Goal: Book appointment/travel/reservation

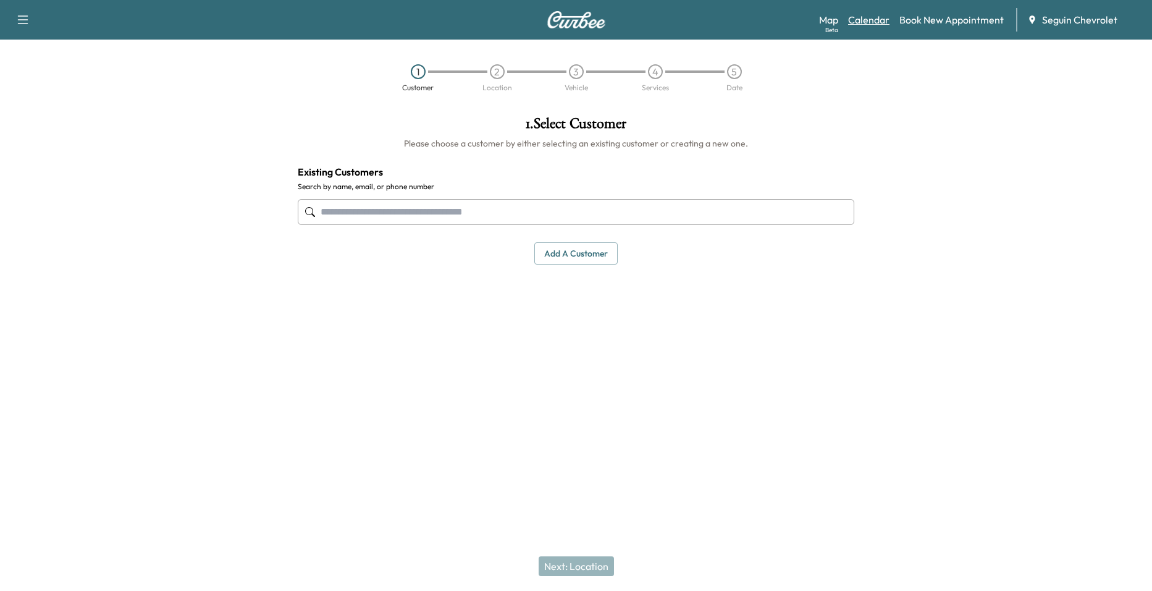
click at [855, 23] on link "Calendar" at bounding box center [868, 19] width 41 height 15
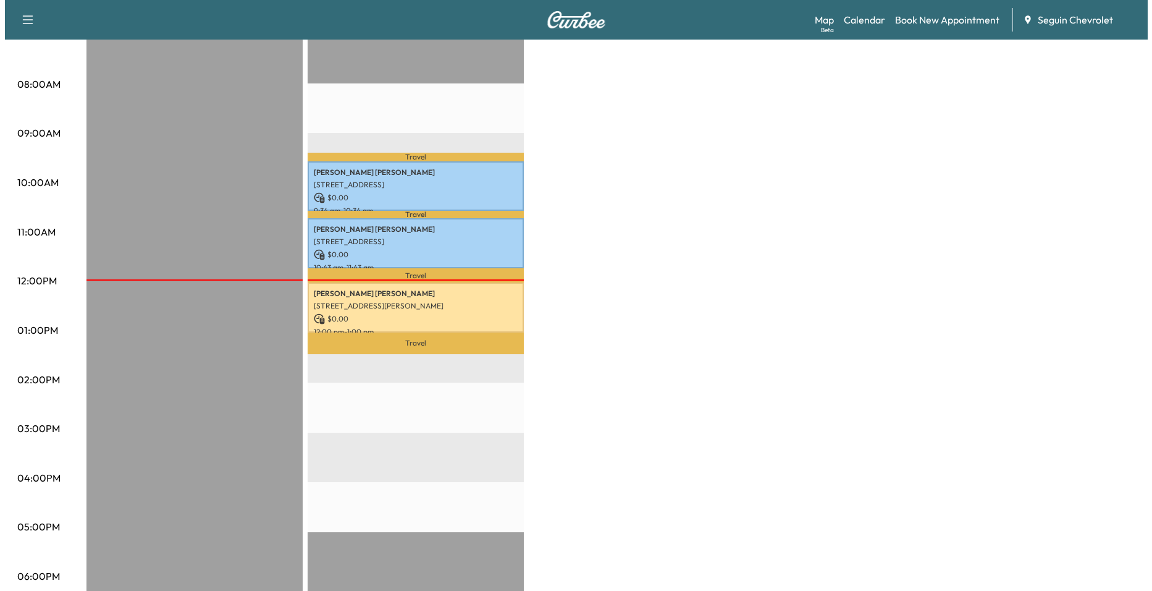
scroll to position [309, 0]
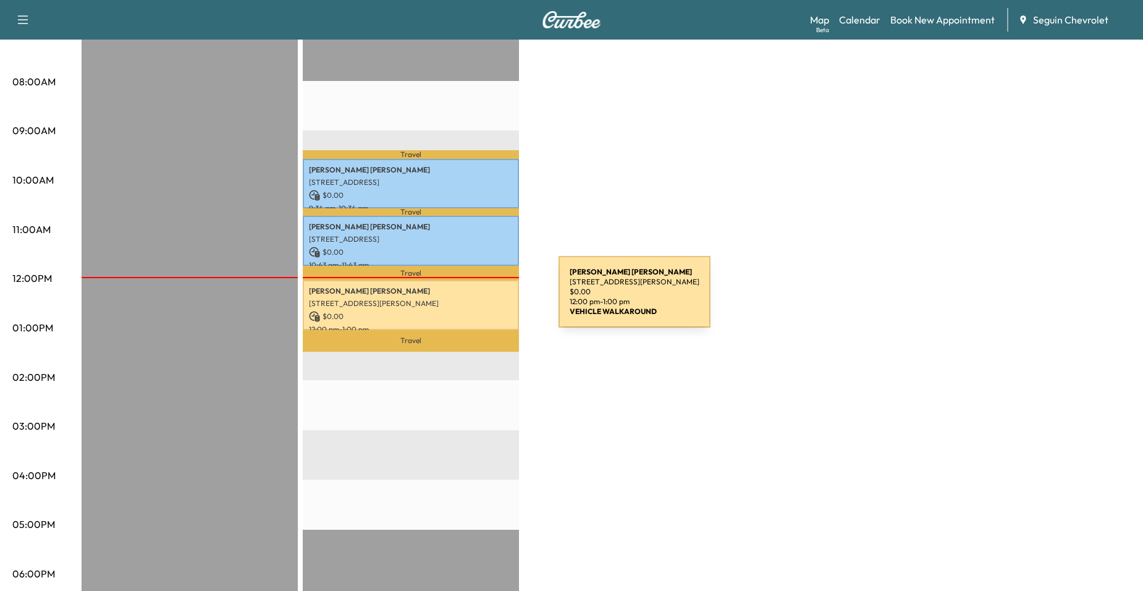
click at [466, 299] on p "[STREET_ADDRESS][PERSON_NAME]" at bounding box center [411, 303] width 204 height 10
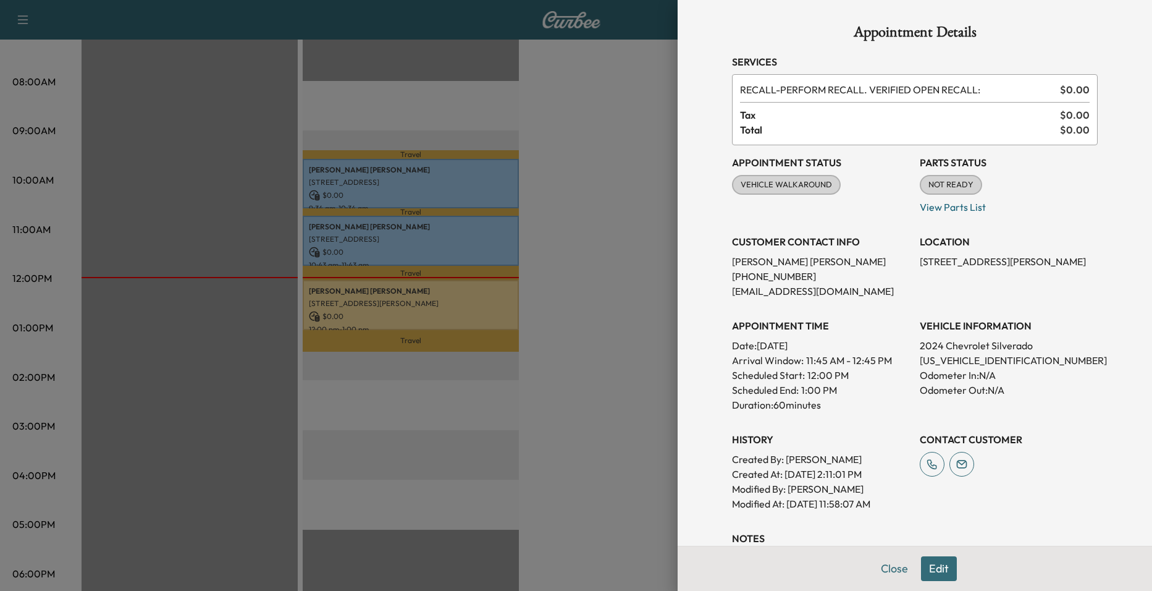
click at [489, 250] on div at bounding box center [576, 295] width 1152 height 591
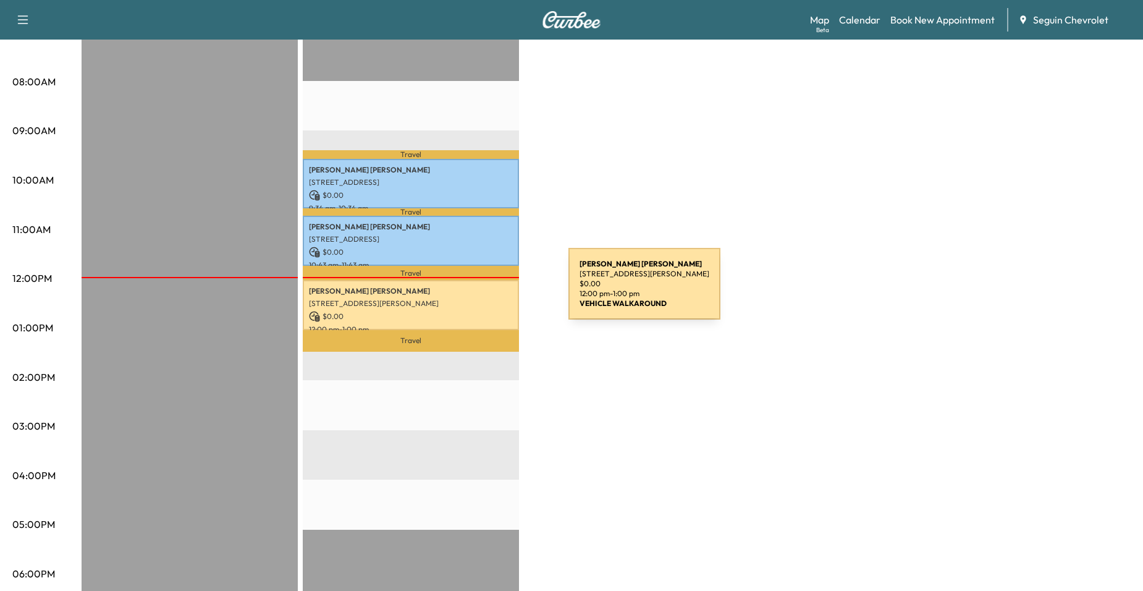
click at [476, 291] on p "[PERSON_NAME] [PERSON_NAME]" at bounding box center [411, 291] width 204 height 10
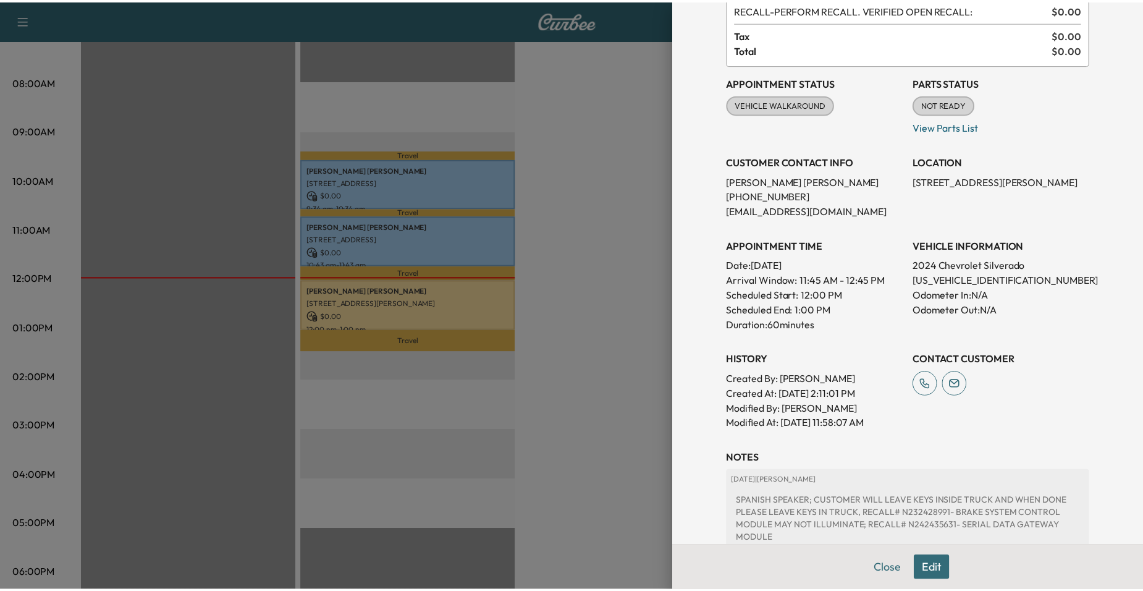
scroll to position [106, 0]
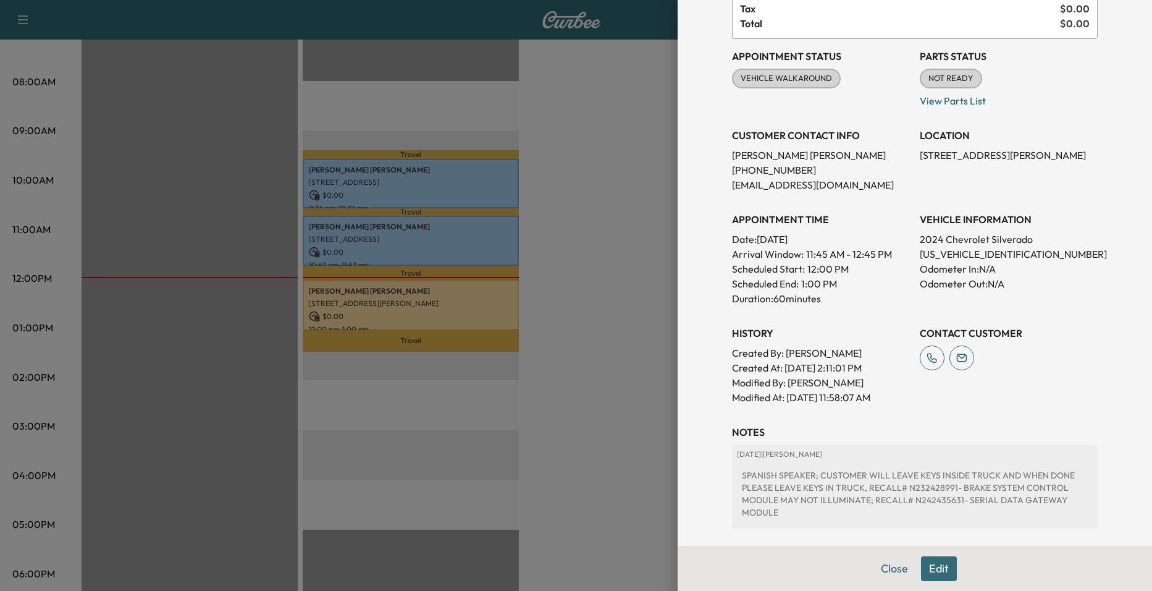
click at [492, 234] on div at bounding box center [576, 295] width 1152 height 591
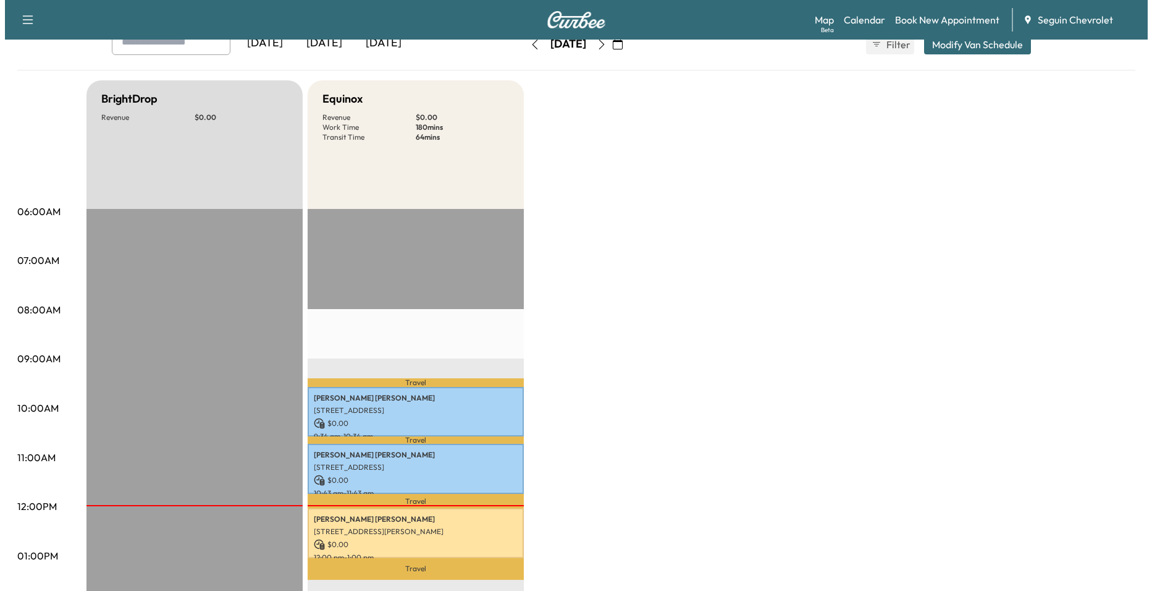
scroll to position [0, 0]
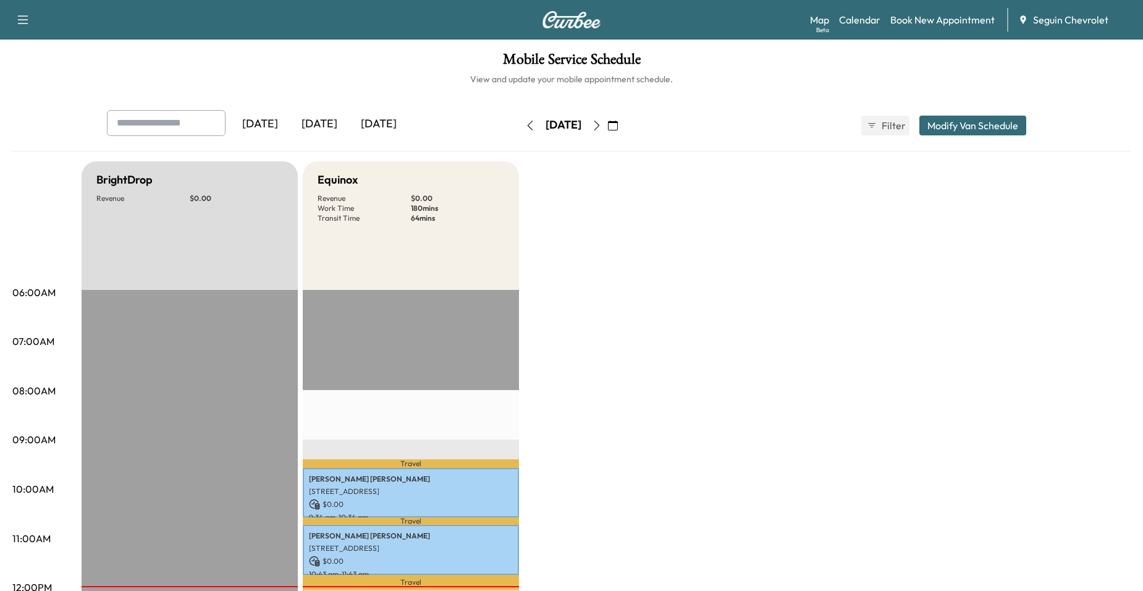
click at [602, 127] on icon "button" at bounding box center [597, 125] width 10 height 10
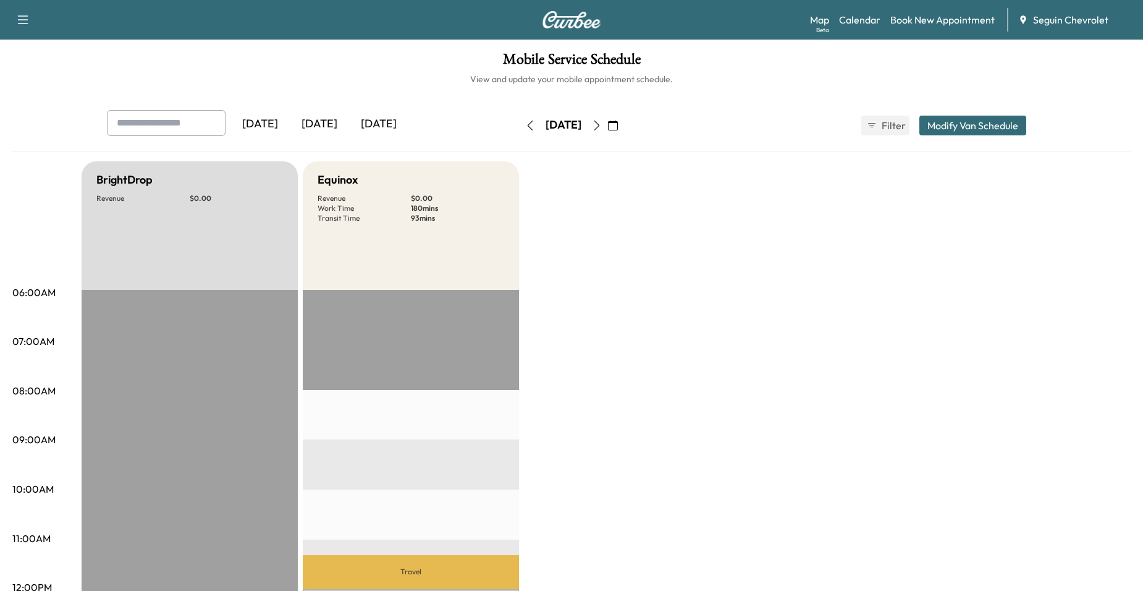
click at [602, 127] on icon "button" at bounding box center [597, 125] width 10 height 10
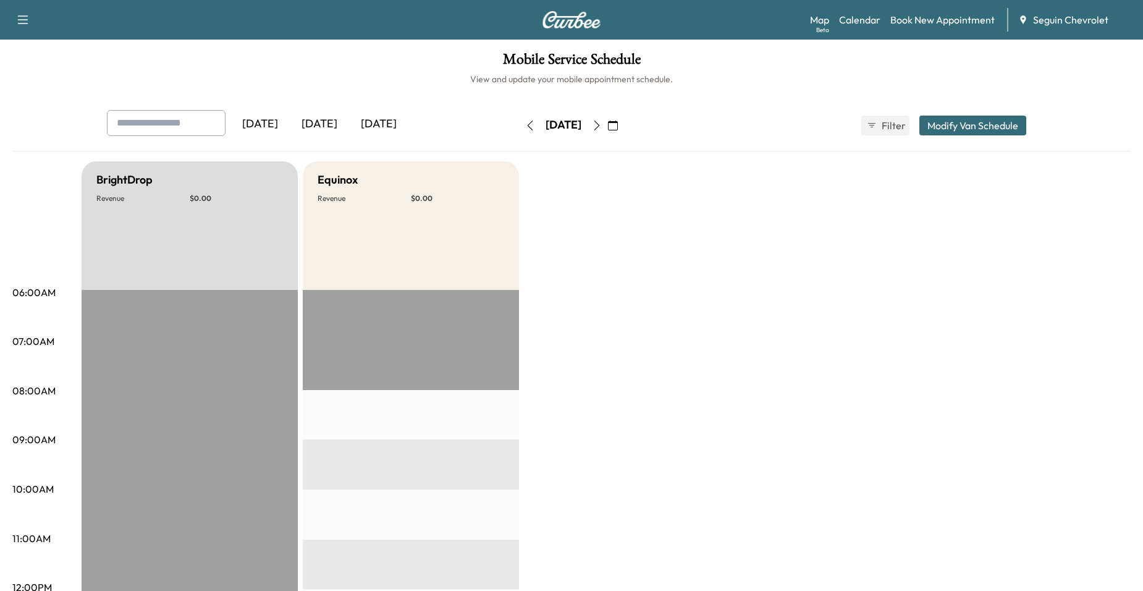
click at [607, 122] on button "button" at bounding box center [596, 126] width 21 height 20
click at [581, 127] on div "[DATE]" at bounding box center [564, 124] width 36 height 15
click at [607, 127] on button "button" at bounding box center [596, 126] width 21 height 20
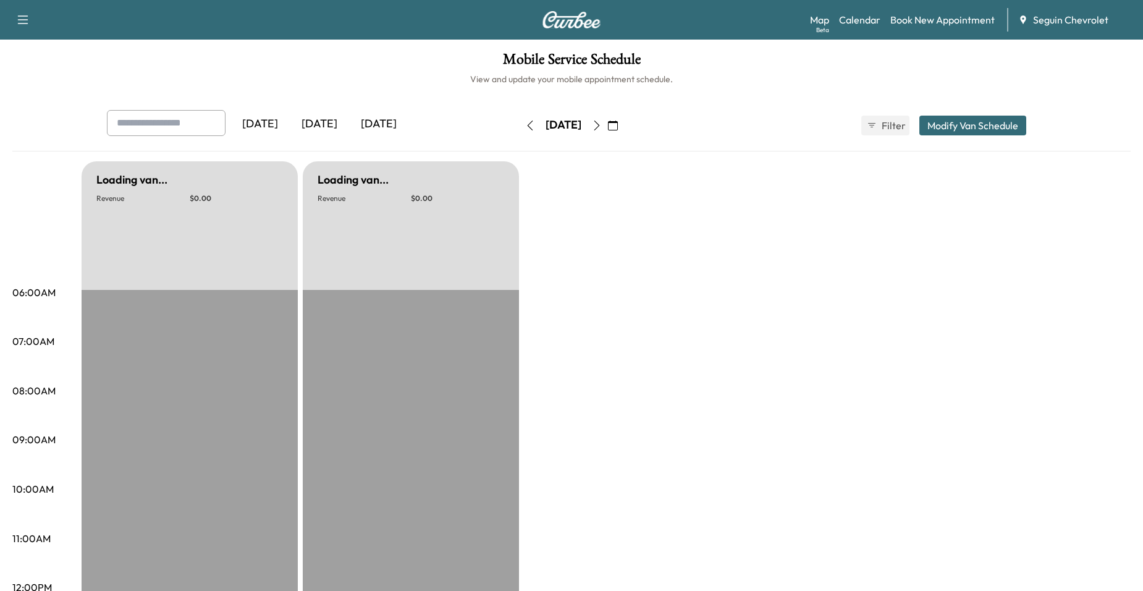
click at [581, 127] on div "[DATE]" at bounding box center [564, 124] width 36 height 15
click at [607, 124] on div "[DATE]" at bounding box center [564, 126] width 88 height 20
click at [607, 123] on button "button" at bounding box center [596, 126] width 21 height 20
click at [602, 123] on icon "button" at bounding box center [597, 125] width 10 height 10
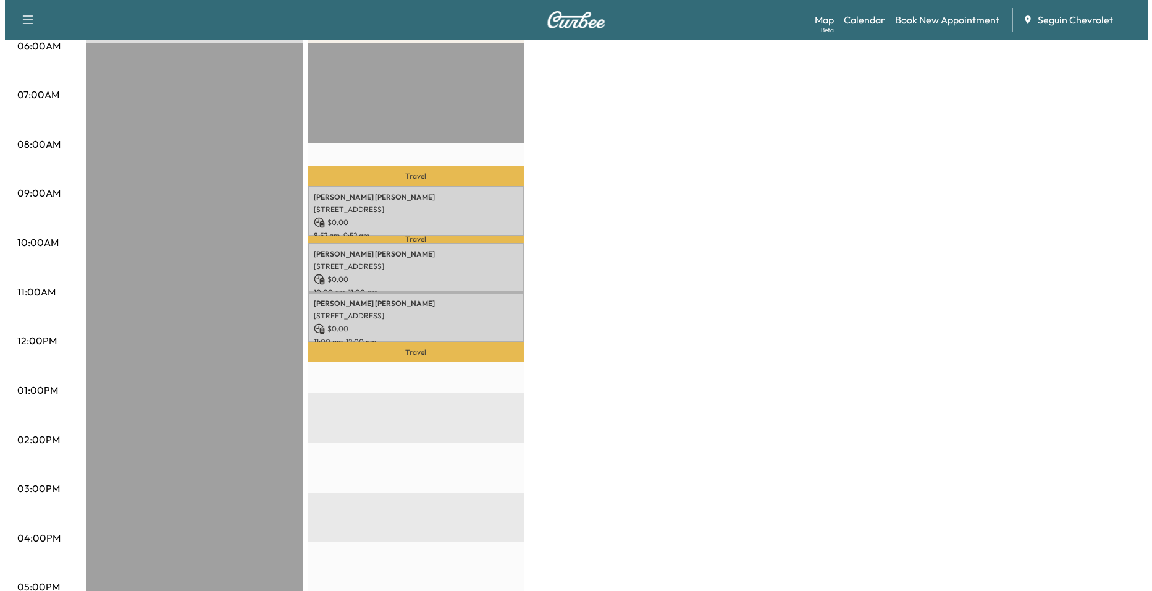
scroll to position [247, 0]
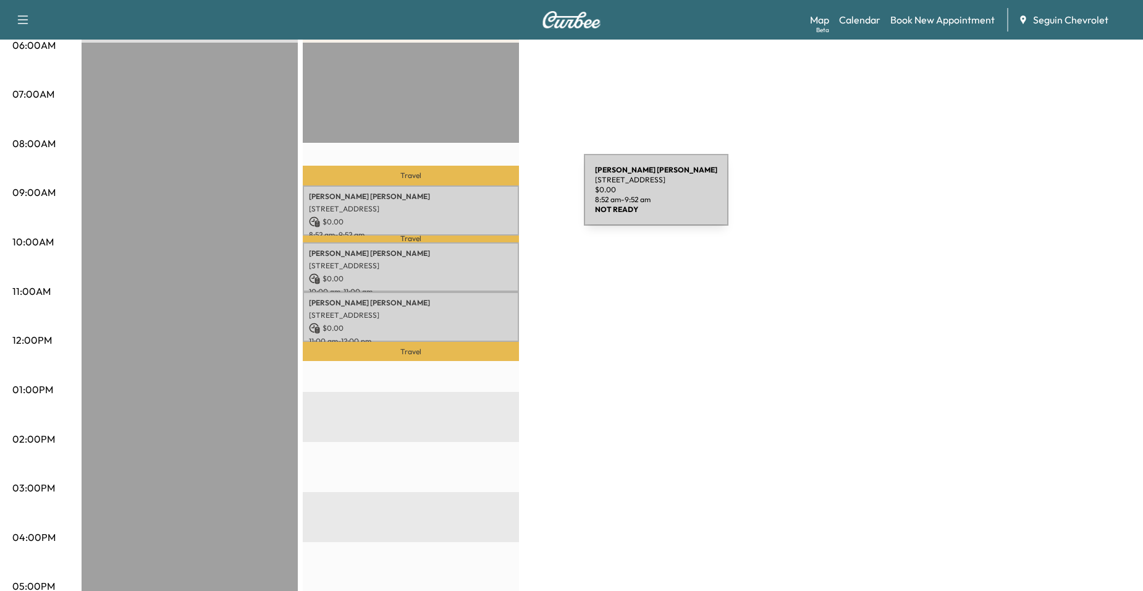
click at [491, 198] on p "[PERSON_NAME]" at bounding box center [411, 197] width 204 height 10
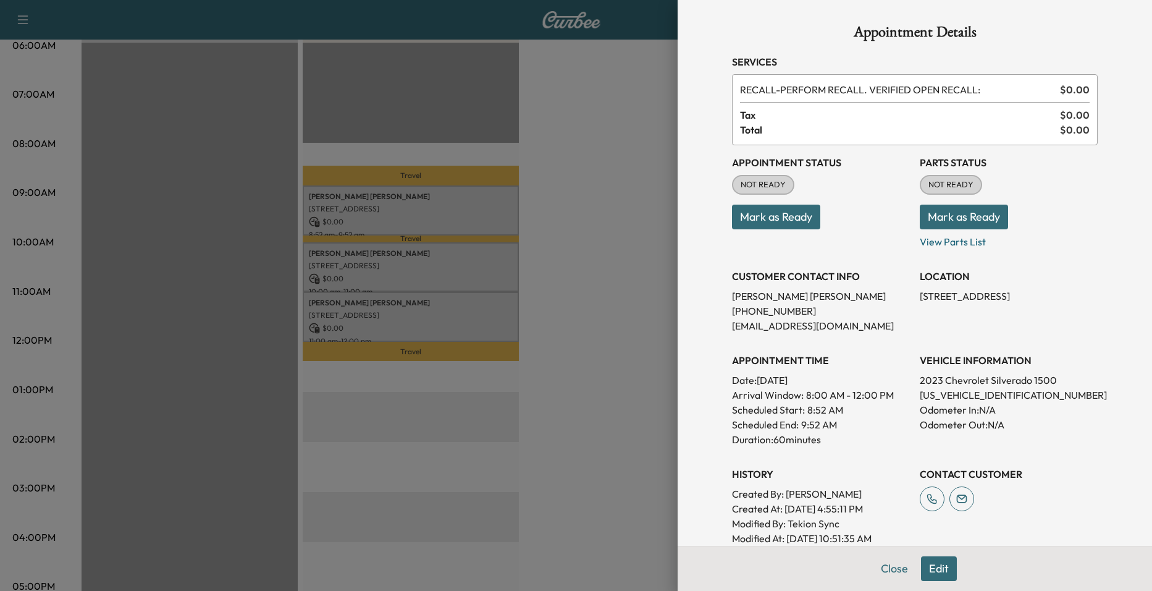
click at [481, 265] on div at bounding box center [576, 295] width 1152 height 591
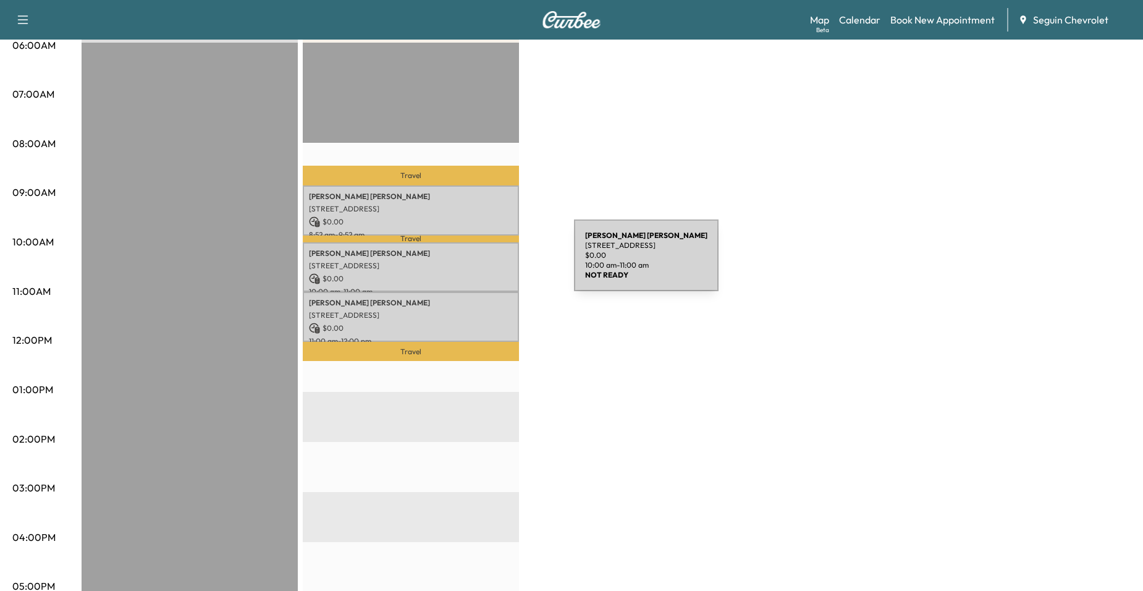
click at [481, 263] on p "[STREET_ADDRESS]" at bounding box center [411, 266] width 204 height 10
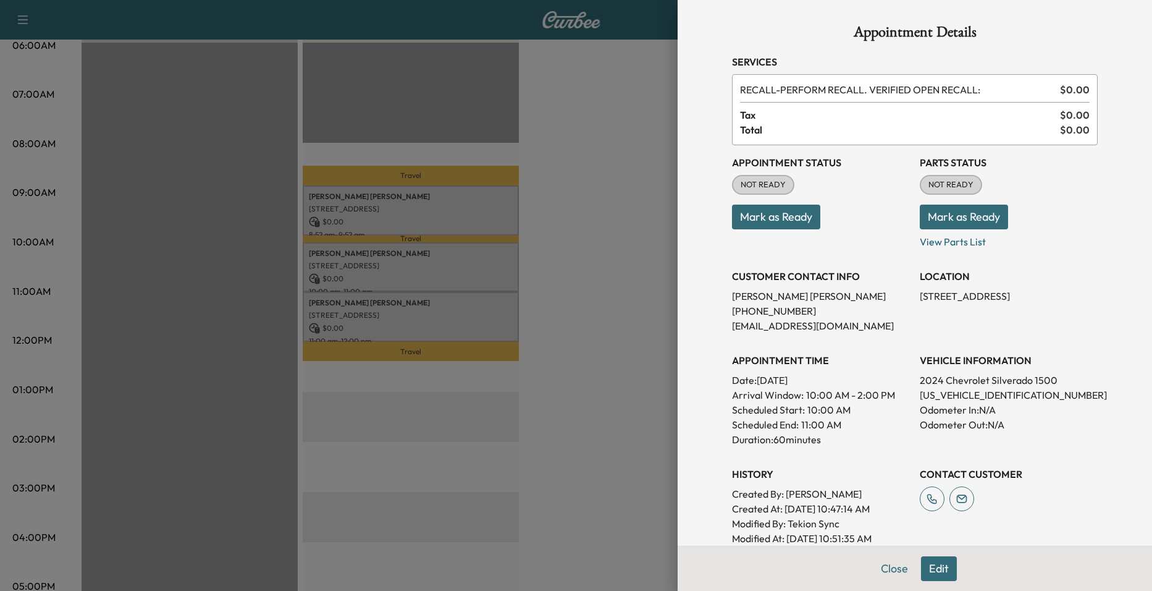
click at [472, 309] on div at bounding box center [576, 295] width 1152 height 591
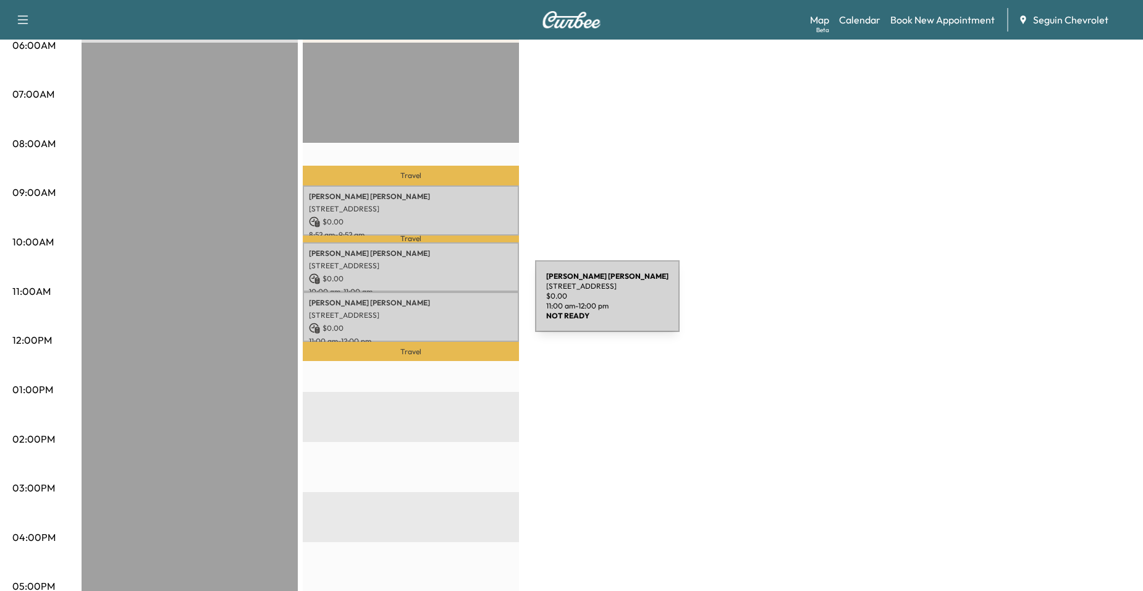
click at [442, 305] on div "[PERSON_NAME] [STREET_ADDRESS] $ 0.00 11:00 am - 12:00 pm" at bounding box center [411, 317] width 216 height 50
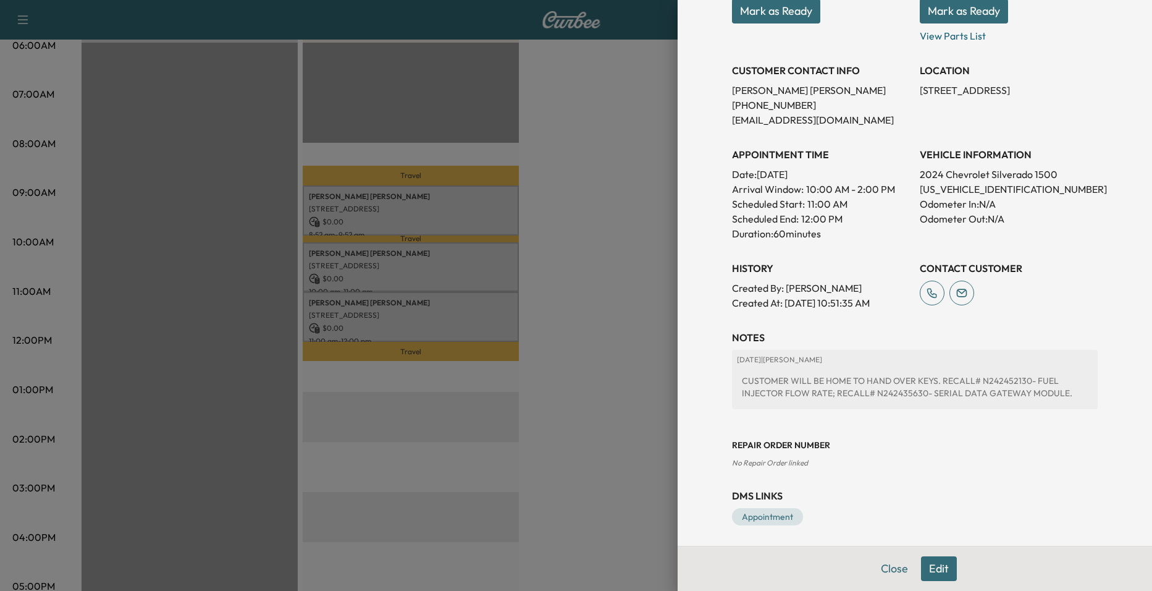
scroll to position [210, 0]
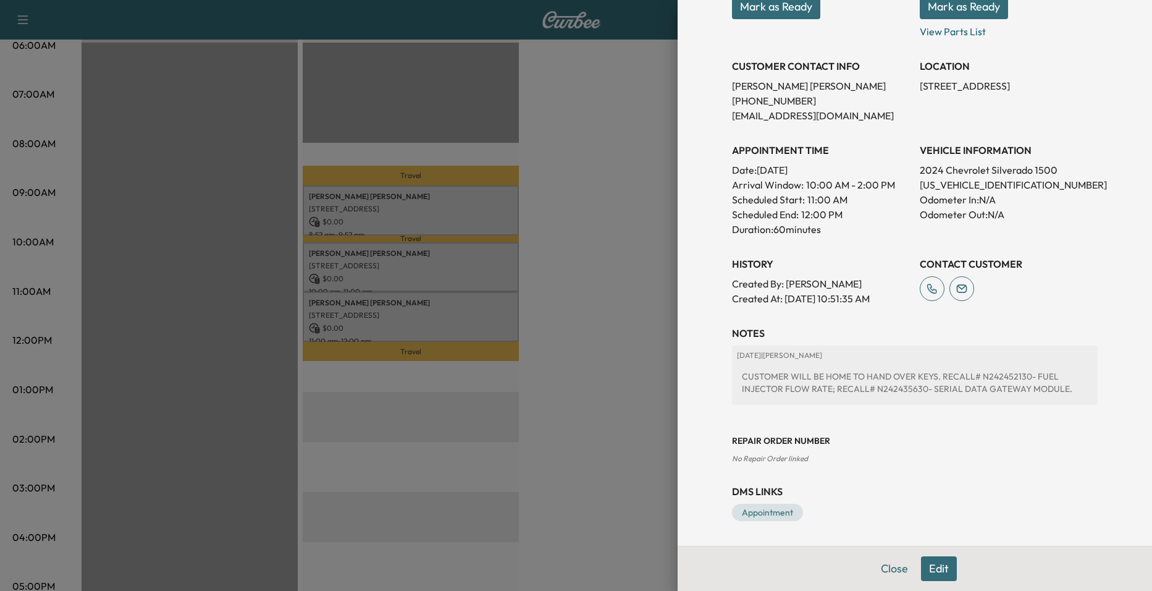
click at [569, 284] on div at bounding box center [576, 295] width 1152 height 591
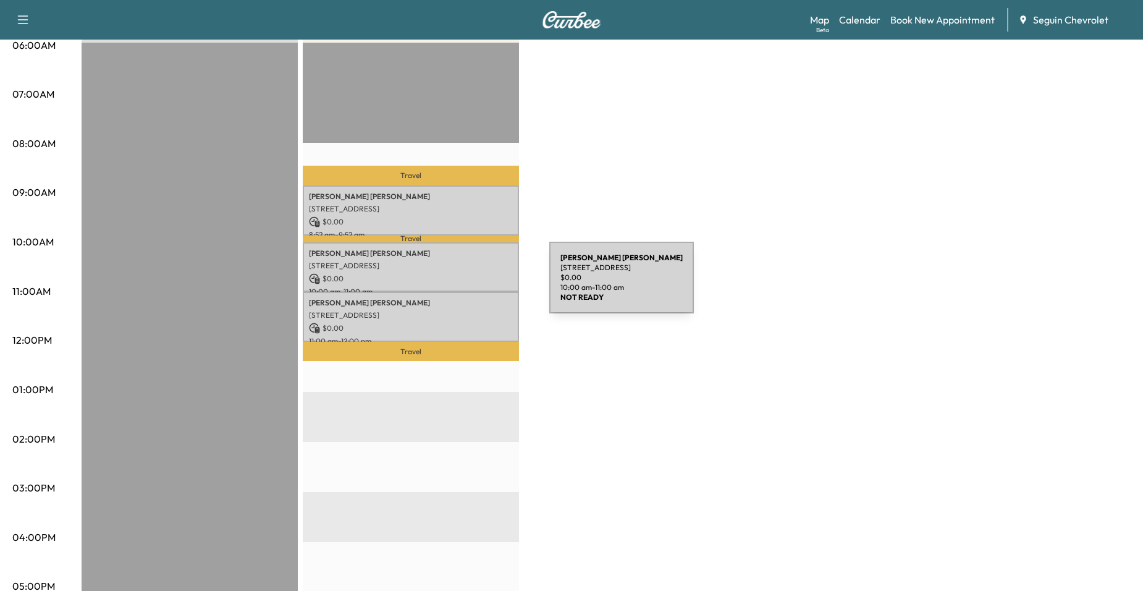
click at [442, 282] on div "[PERSON_NAME] [STREET_ADDRESS] $ 0.00 10:00 am - 11:00 am" at bounding box center [411, 267] width 216 height 50
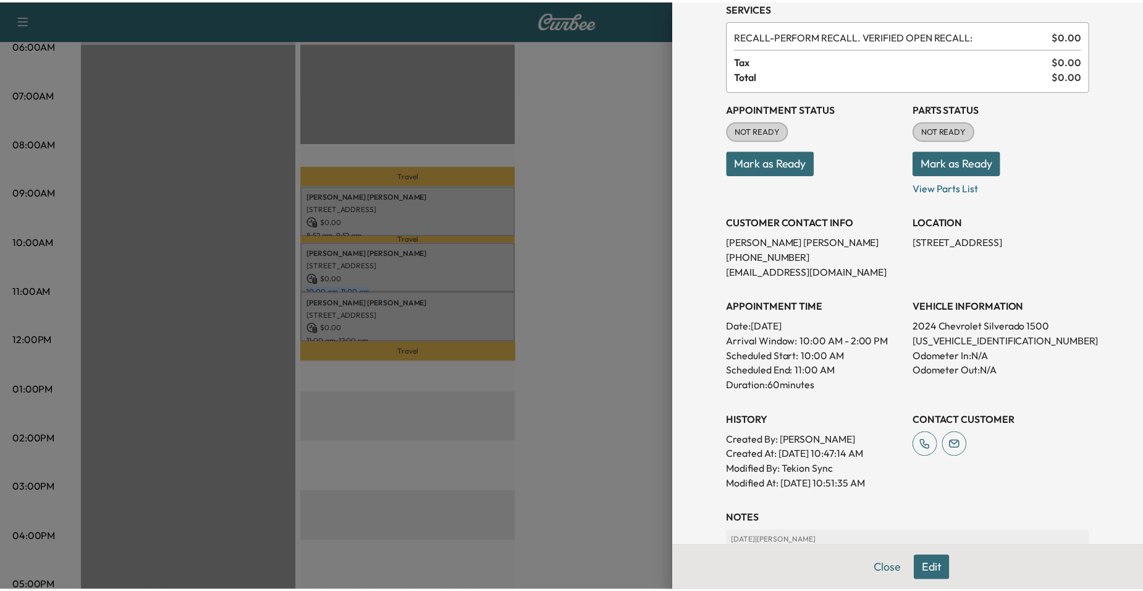
scroll to position [0, 0]
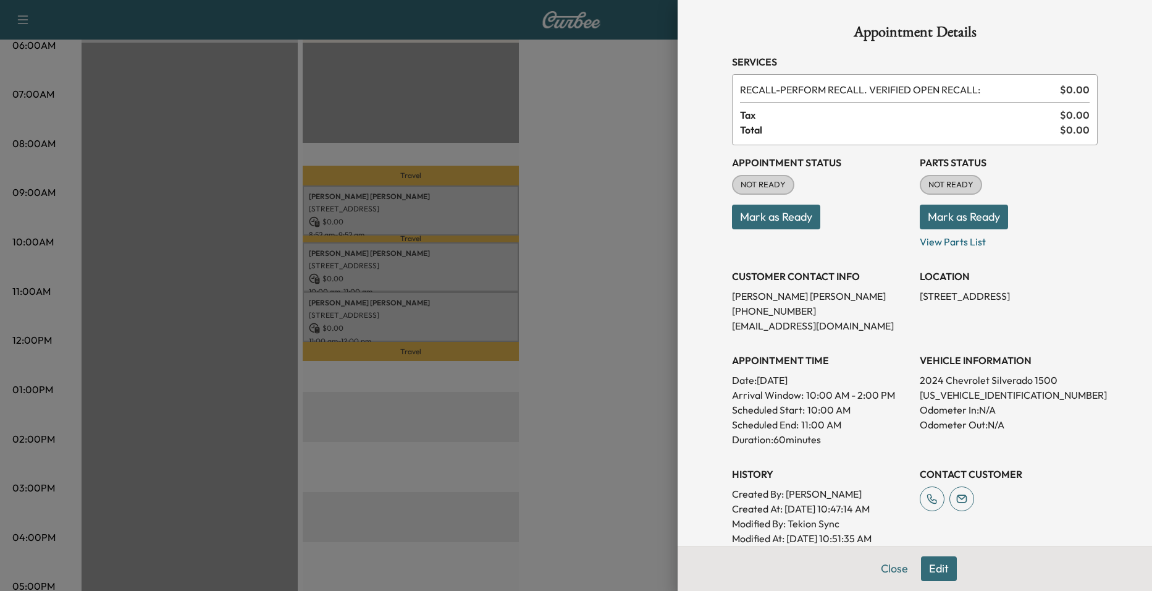
click at [615, 248] on div at bounding box center [576, 295] width 1152 height 591
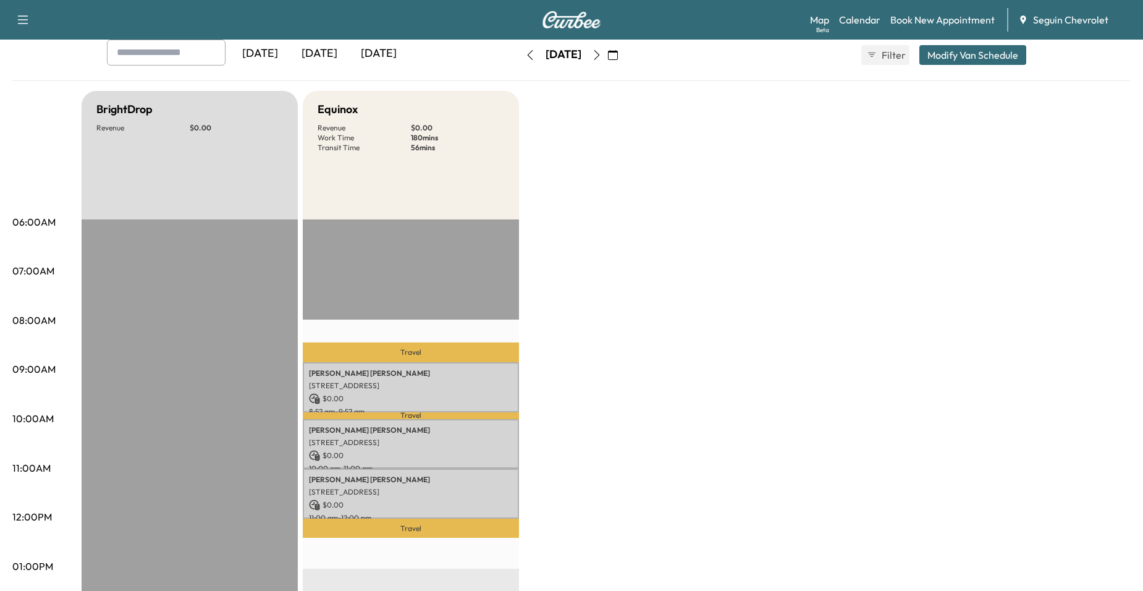
scroll to position [62, 0]
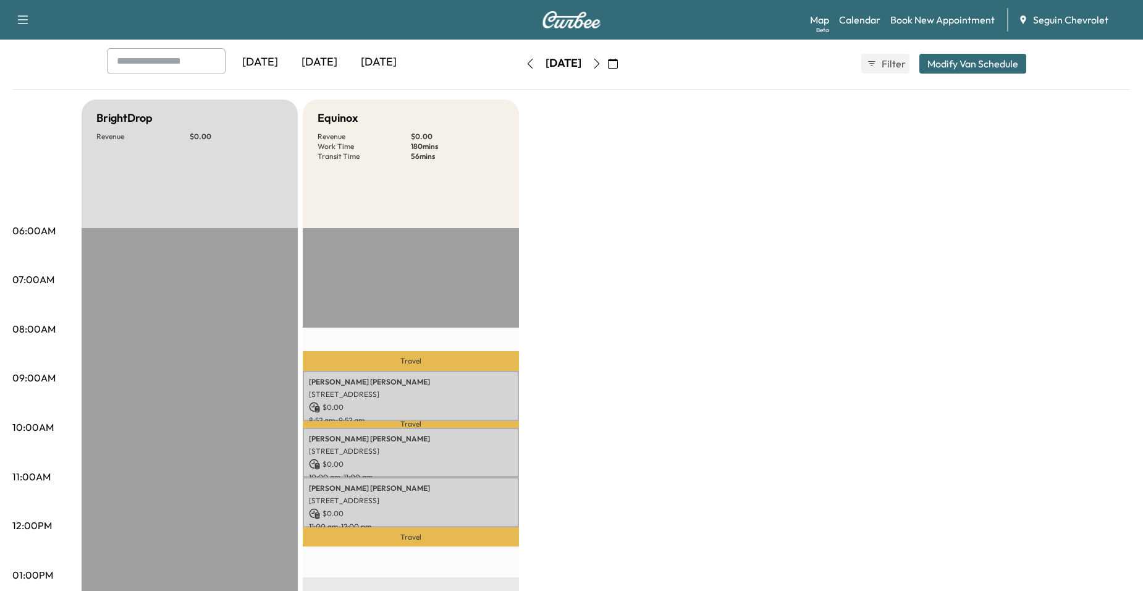
click at [602, 63] on icon "button" at bounding box center [597, 64] width 10 height 10
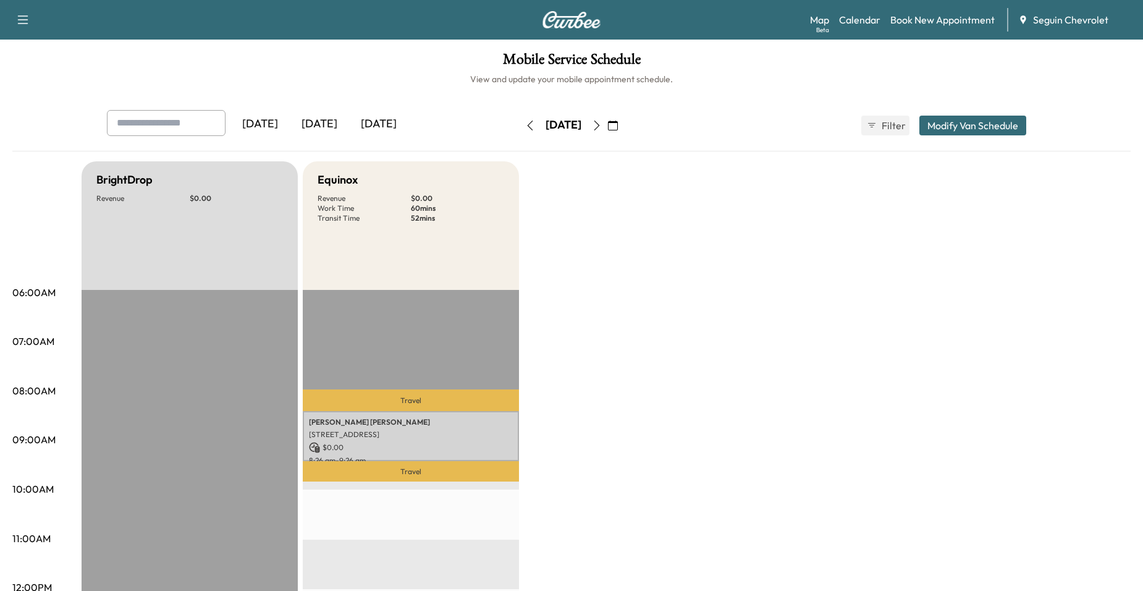
click at [520, 127] on div "[DATE]" at bounding box center [564, 126] width 88 height 20
click at [525, 128] on icon "button" at bounding box center [530, 125] width 10 height 10
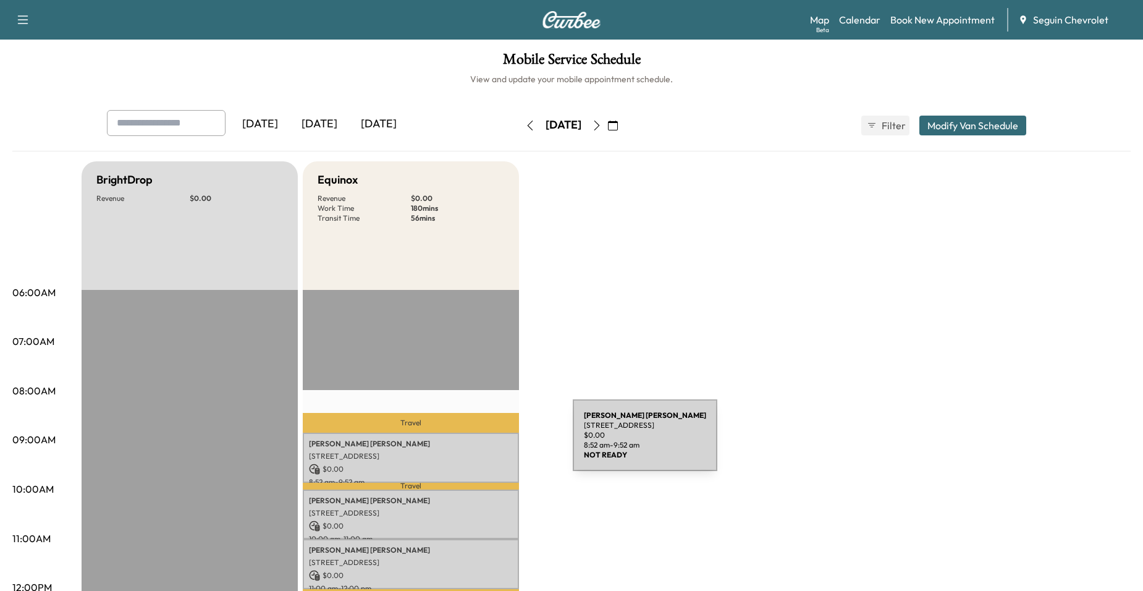
click at [506, 454] on p "[STREET_ADDRESS]" at bounding box center [411, 456] width 204 height 10
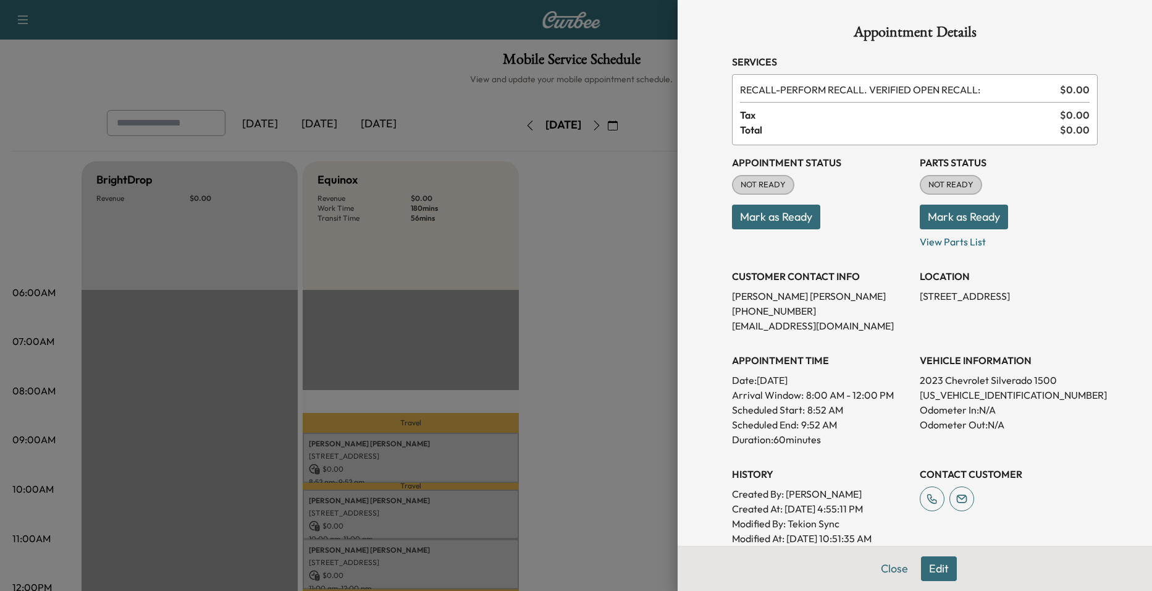
click at [530, 334] on div at bounding box center [576, 295] width 1152 height 591
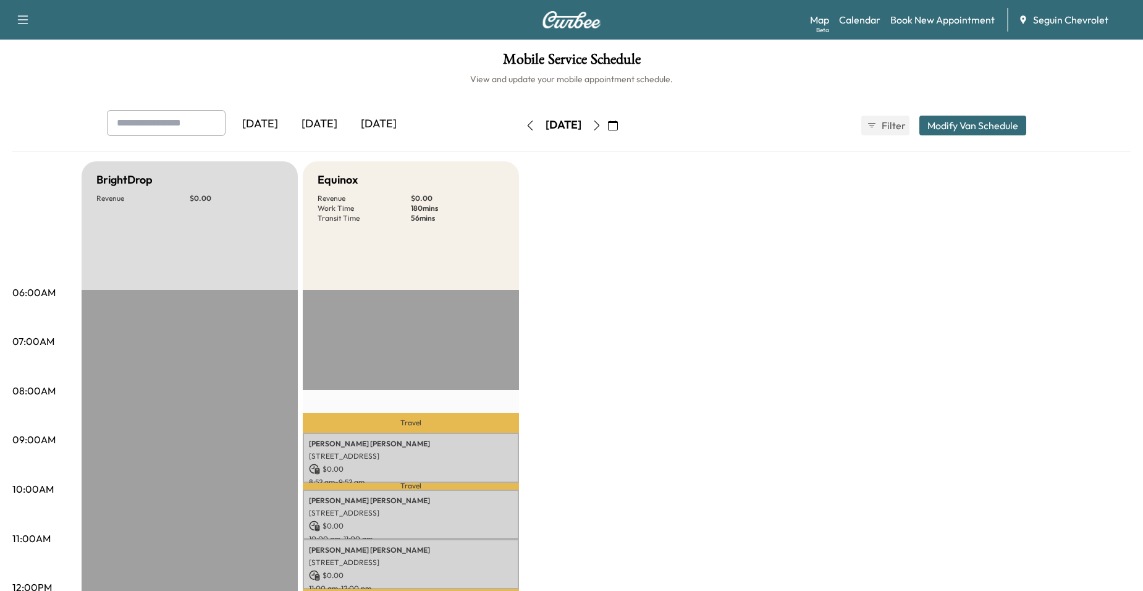
click at [607, 120] on button "button" at bounding box center [596, 126] width 21 height 20
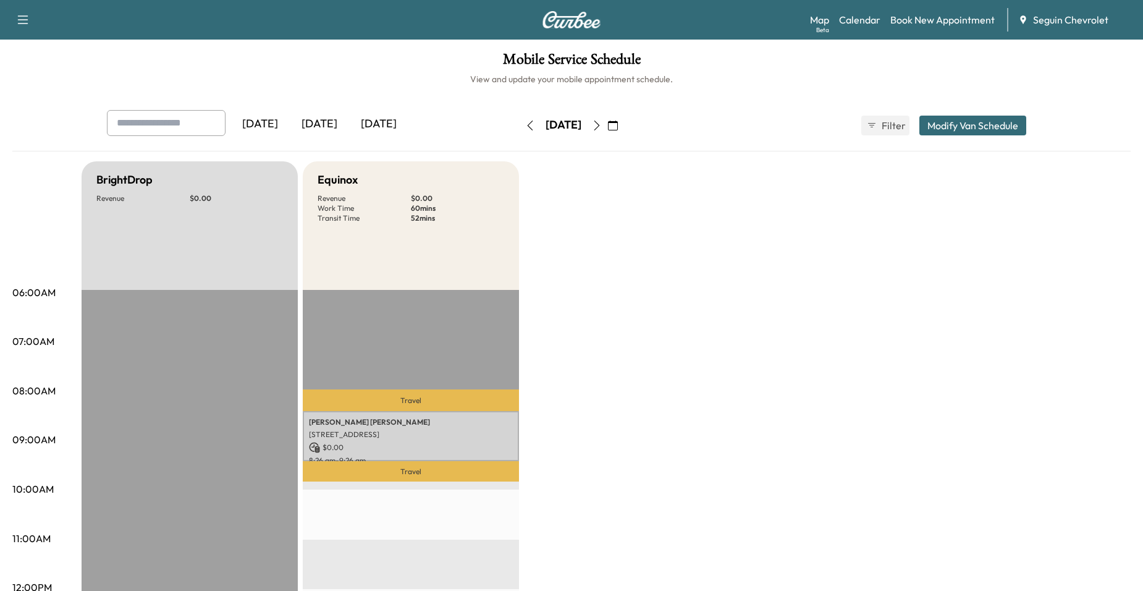
click at [628, 77] on h6 "View and update your mobile appointment schedule." at bounding box center [571, 79] width 1118 height 12
click at [623, 113] on div "[DATE] September 2025 S M T W T F S 31 1 2 3 4 5 6 7 8 9 10 11 12 13 14 15 16 1…" at bounding box center [572, 126] width 104 height 40
click at [602, 125] on icon "button" at bounding box center [597, 125] width 10 height 10
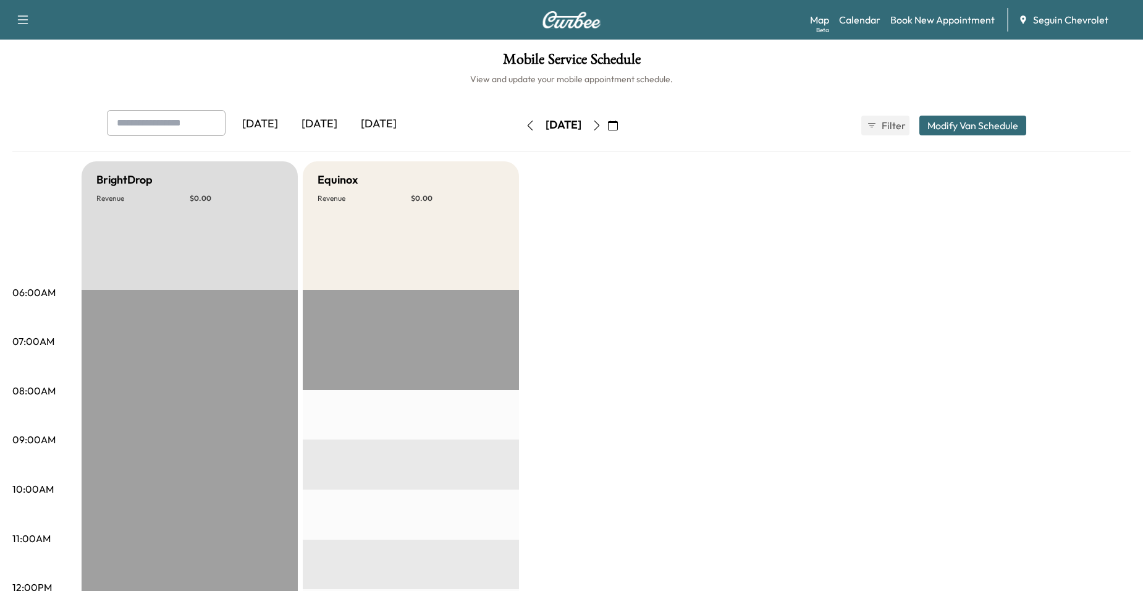
click at [607, 116] on button "button" at bounding box center [596, 126] width 21 height 20
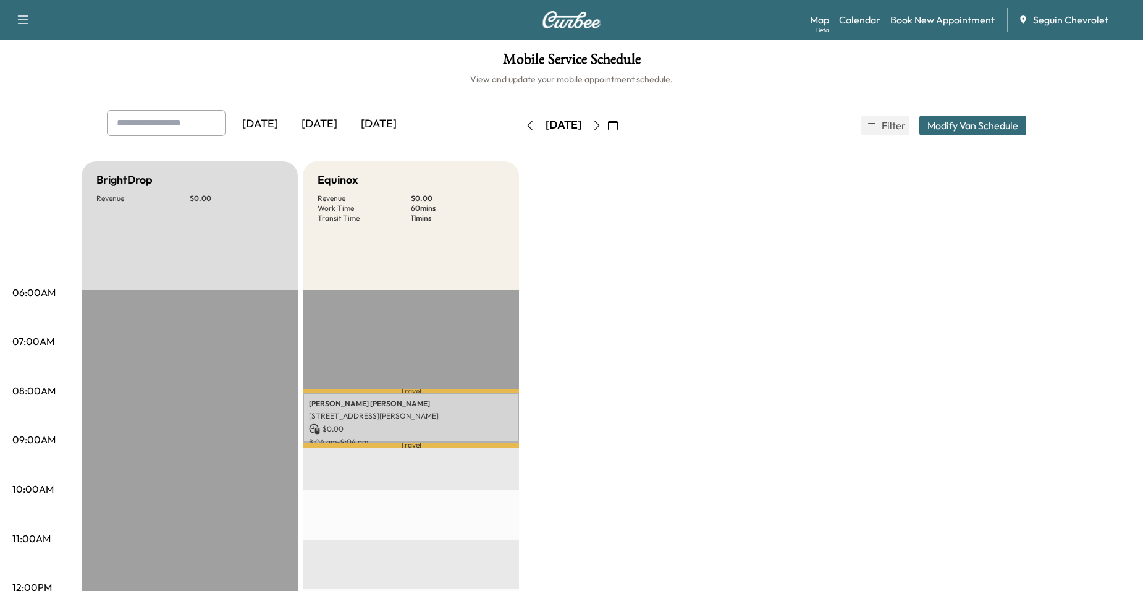
click at [607, 117] on button "button" at bounding box center [596, 126] width 21 height 20
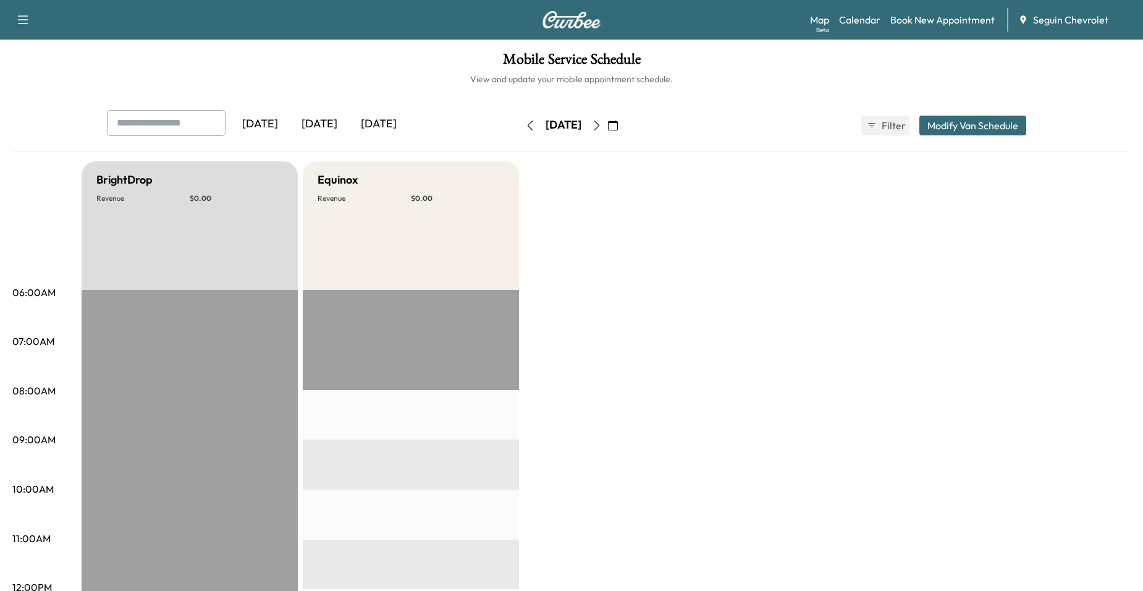
click at [618, 121] on icon "button" at bounding box center [613, 125] width 10 height 10
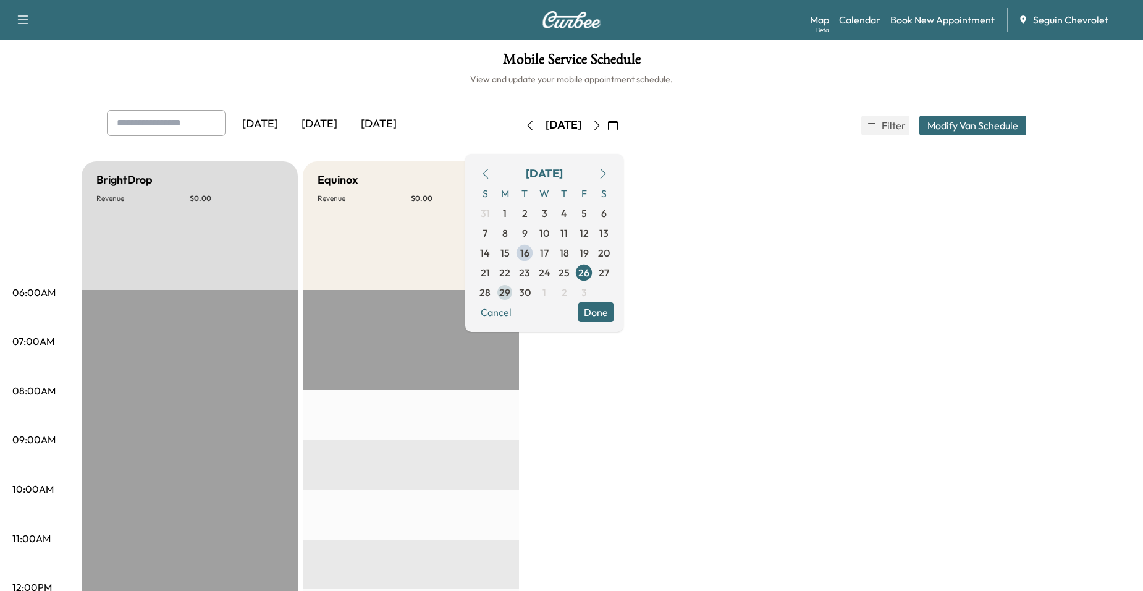
click at [510, 292] on span "29" at bounding box center [504, 292] width 11 height 15
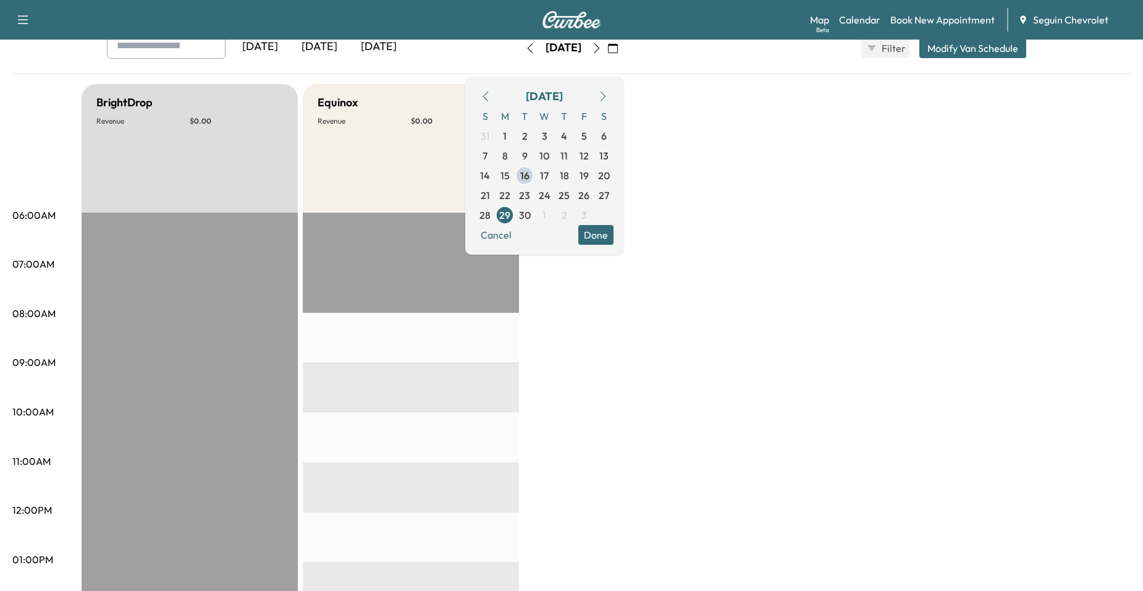
scroll to position [62, 0]
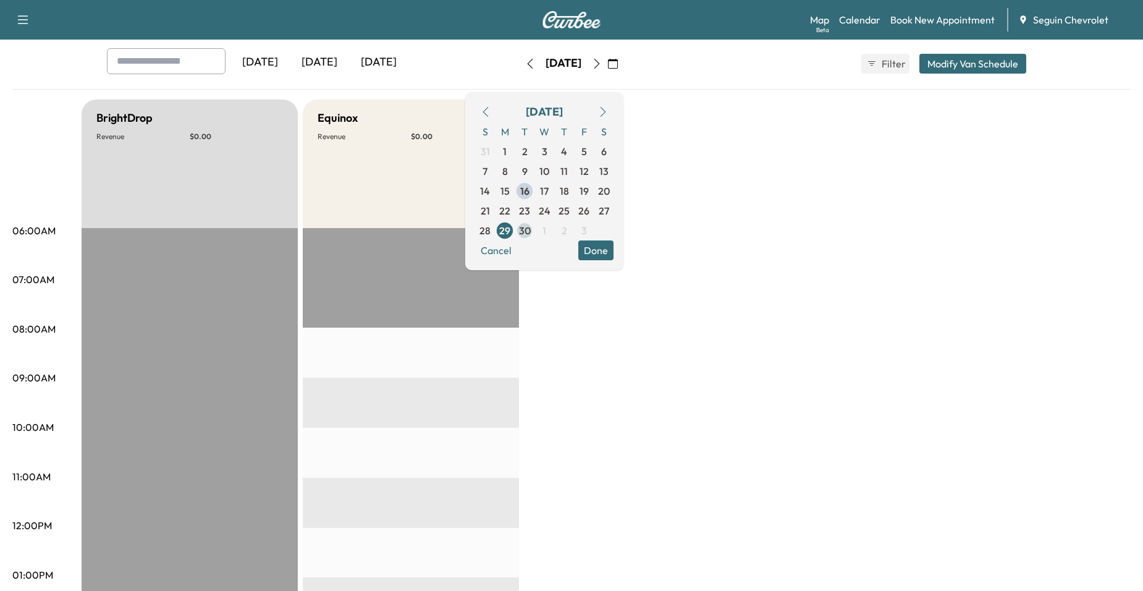
click at [534, 238] on span "30" at bounding box center [525, 231] width 20 height 20
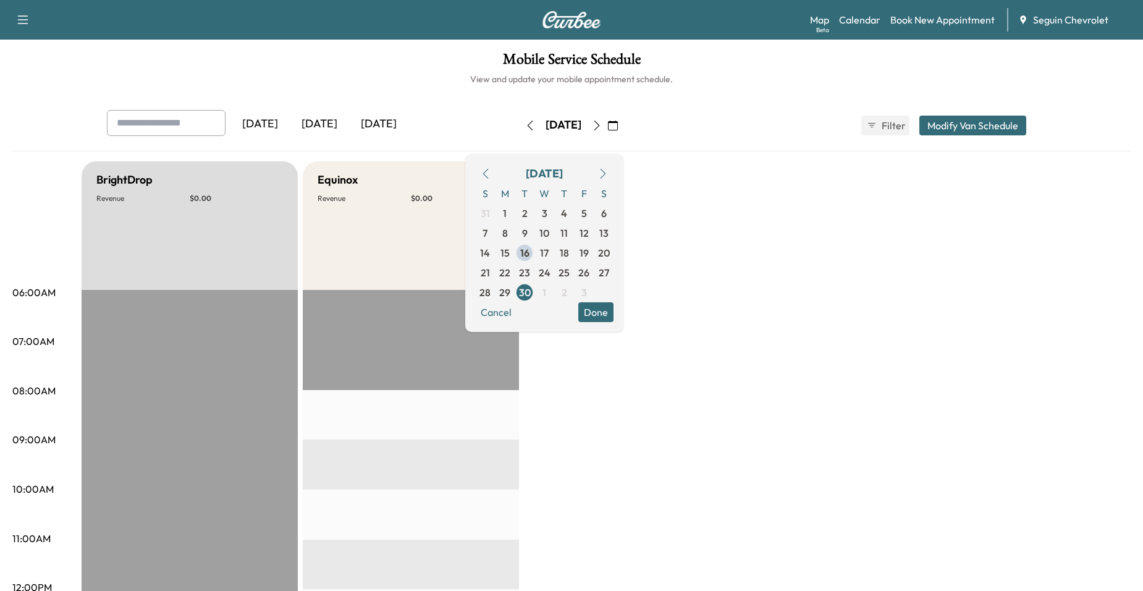
click at [607, 132] on button "button" at bounding box center [596, 126] width 21 height 20
click at [574, 214] on span "2" at bounding box center [564, 213] width 20 height 20
click at [594, 212] on span "3" at bounding box center [584, 213] width 20 height 20
click at [515, 234] on span "6" at bounding box center [505, 233] width 20 height 20
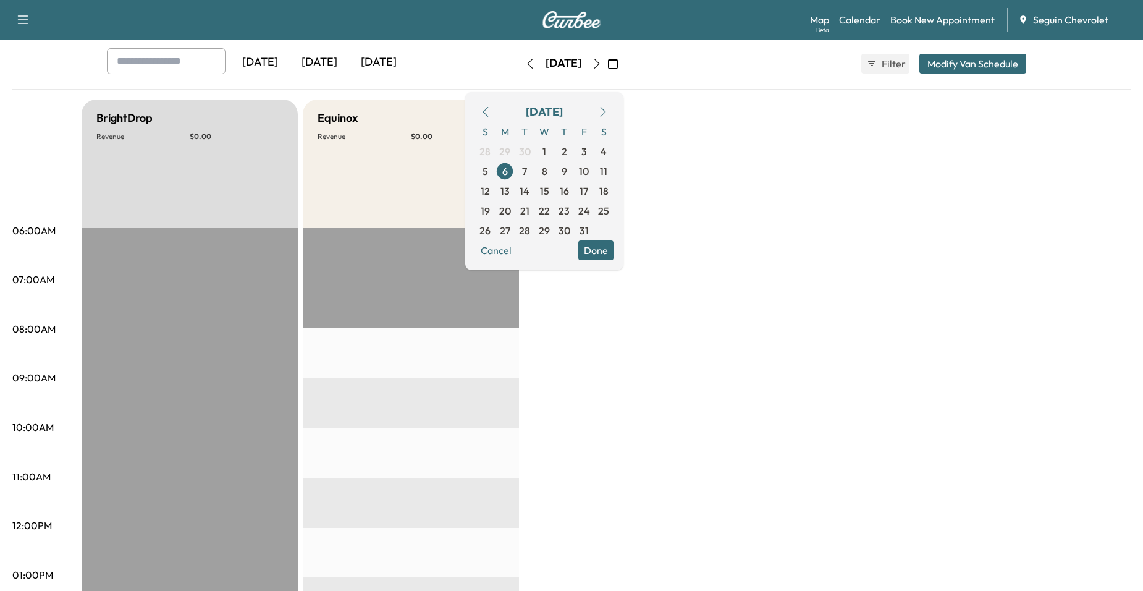
click at [289, 185] on div "BrightDrop Revenue $ 0.00" at bounding box center [190, 163] width 216 height 129
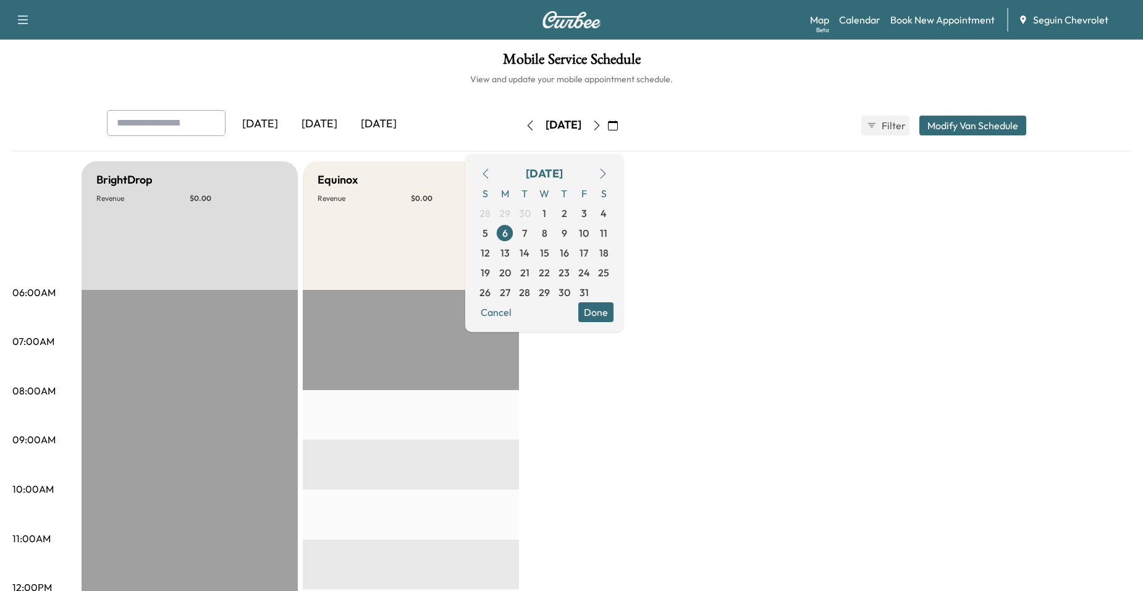
click at [491, 171] on icon "button" at bounding box center [486, 174] width 10 height 10
click at [510, 247] on span "15" at bounding box center [504, 252] width 9 height 15
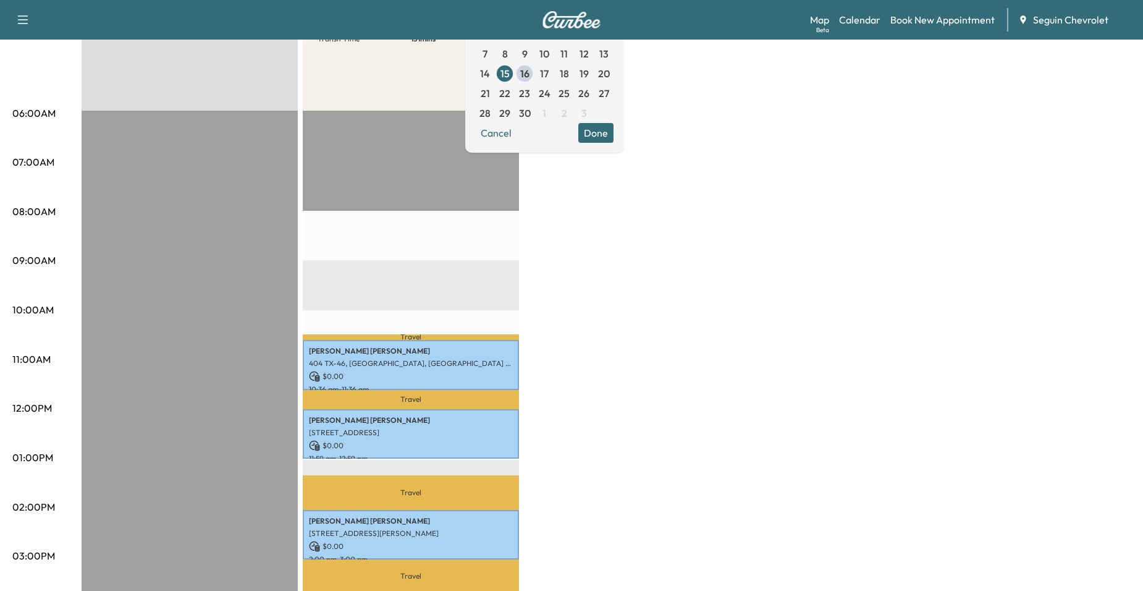
scroll to position [62, 0]
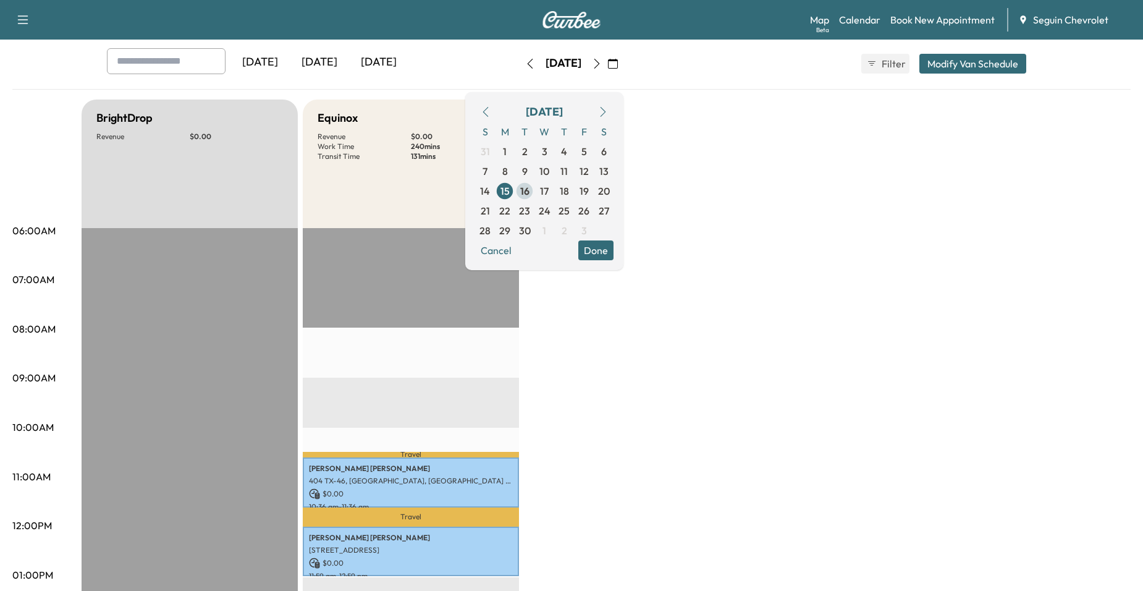
click at [530, 191] on span "16" at bounding box center [524, 191] width 9 height 15
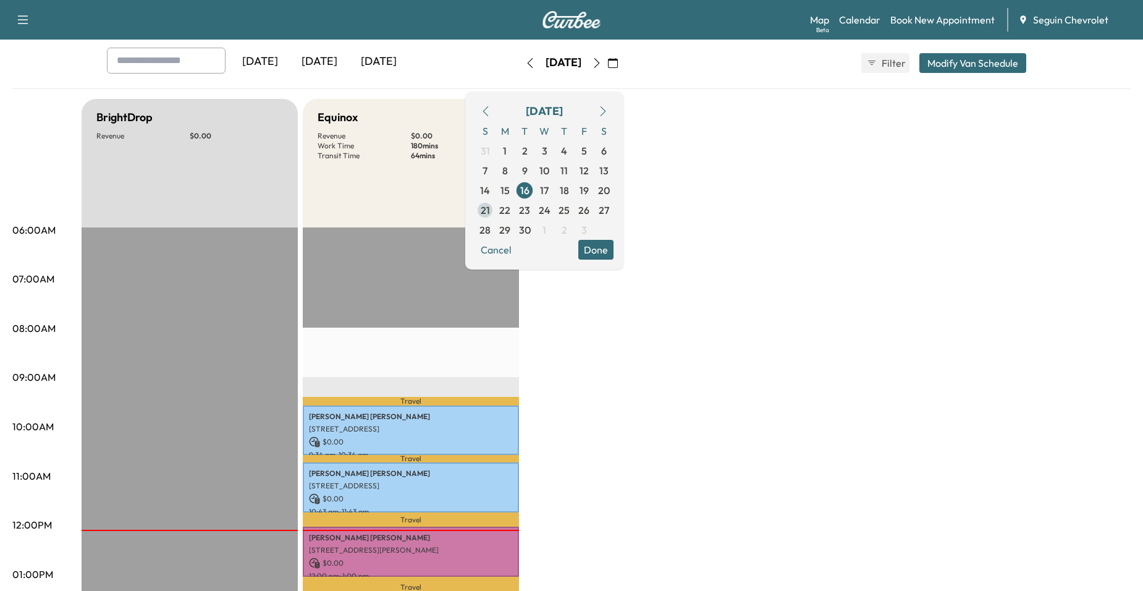
scroll to position [62, 0]
click at [554, 191] on span "17" at bounding box center [544, 191] width 20 height 20
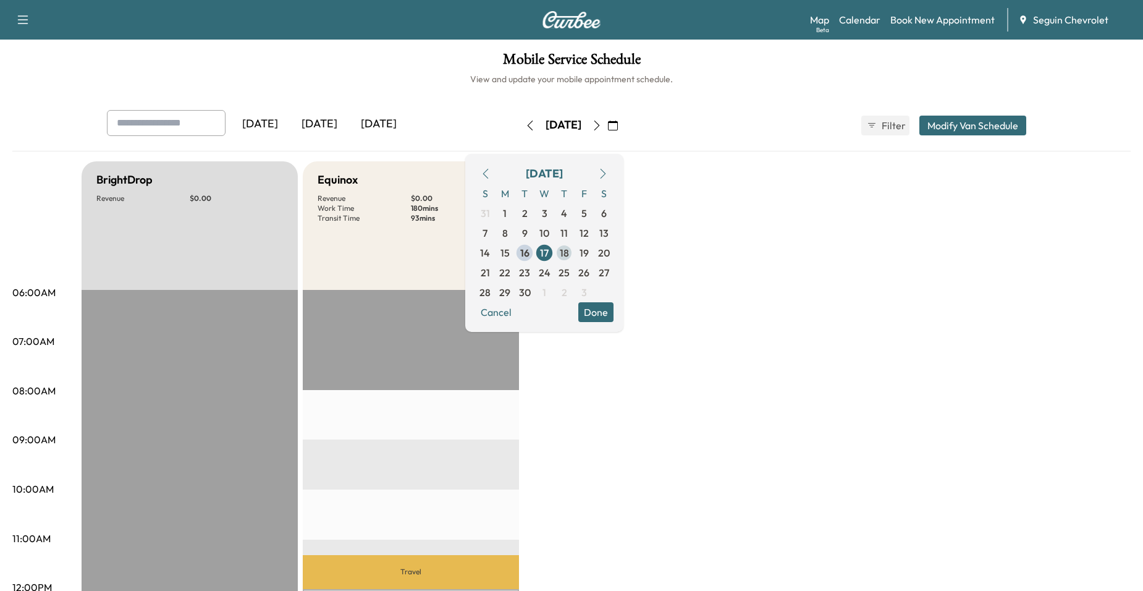
click at [569, 247] on span "18" at bounding box center [564, 252] width 9 height 15
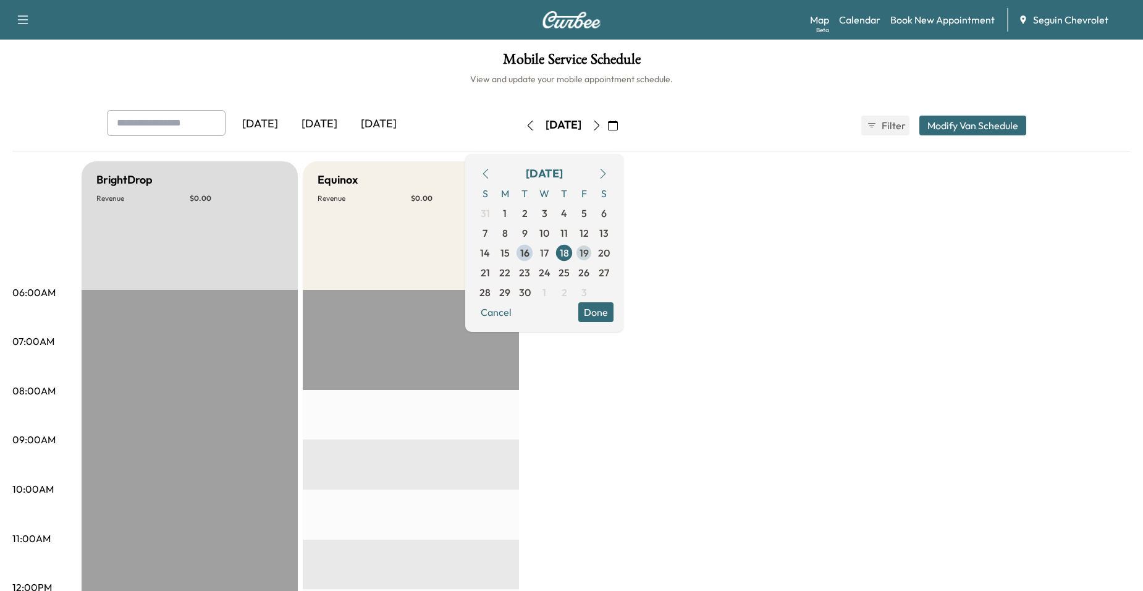
click at [589, 249] on span "19" at bounding box center [584, 252] width 9 height 15
click at [534, 271] on span "23" at bounding box center [525, 273] width 20 height 20
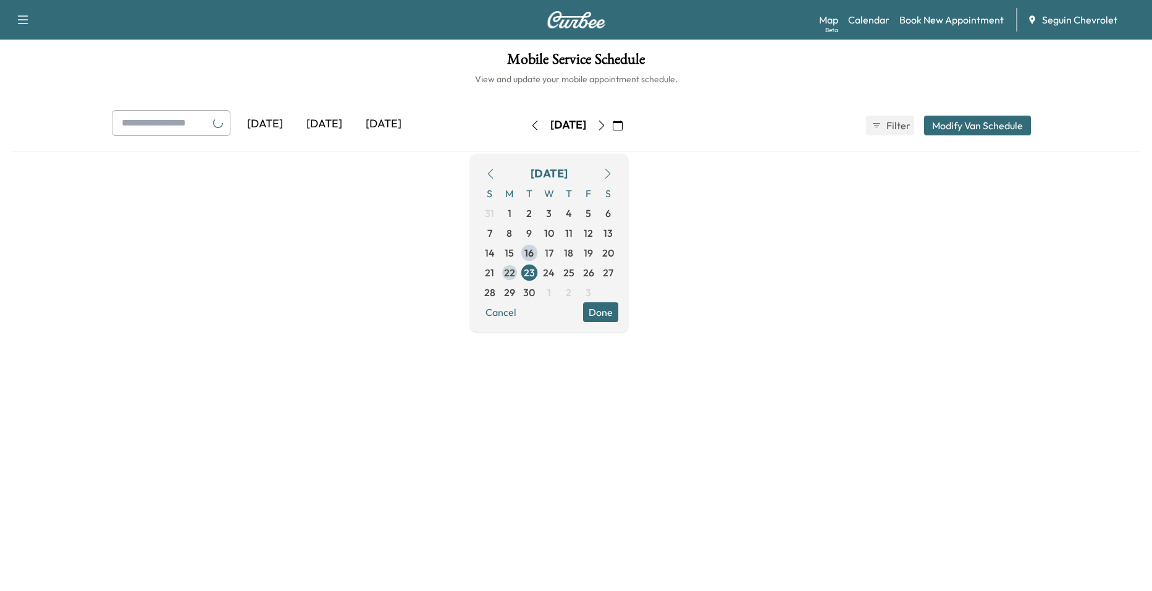
click at [515, 272] on span "22" at bounding box center [509, 272] width 11 height 15
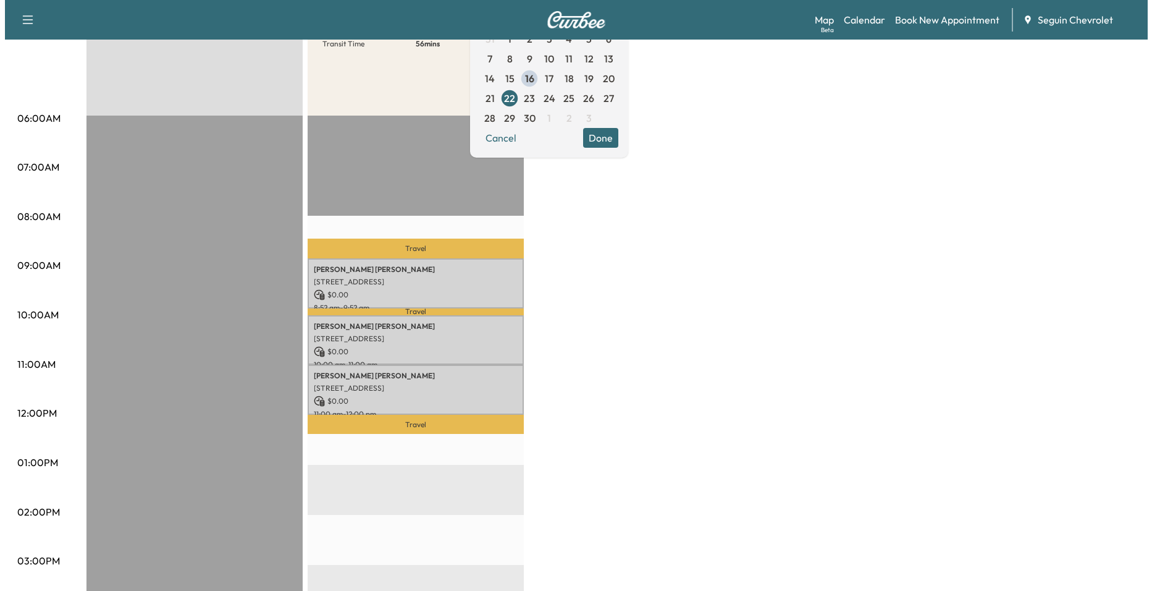
scroll to position [185, 0]
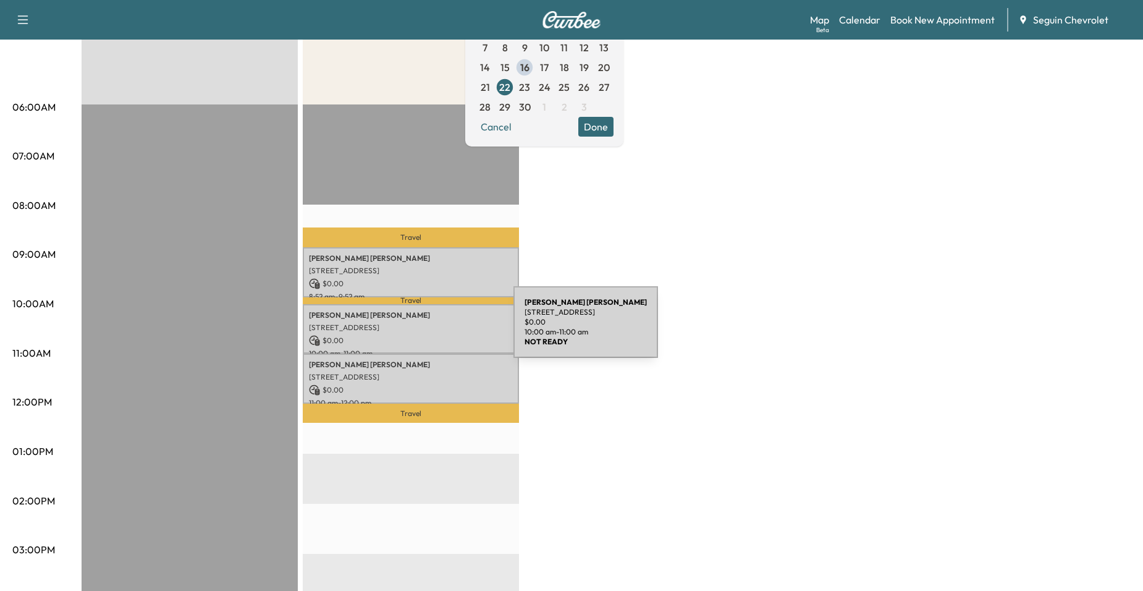
click at [420, 330] on div "[PERSON_NAME] [STREET_ADDRESS] $ 0.00 10:00 am - 11:00 am" at bounding box center [411, 329] width 216 height 50
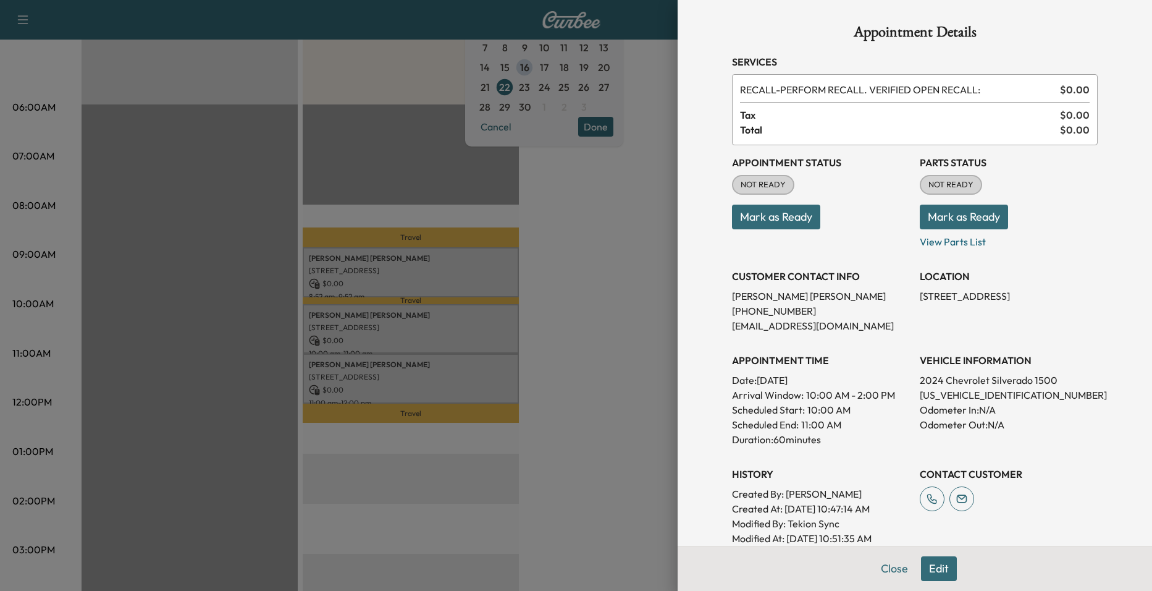
click at [473, 359] on div at bounding box center [576, 295] width 1152 height 591
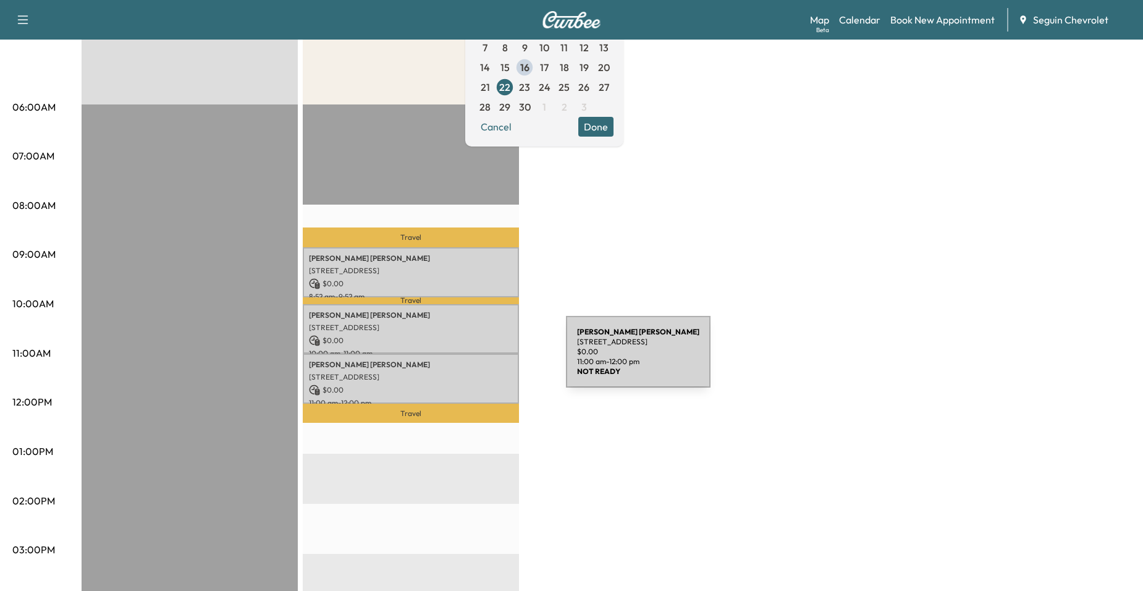
click at [473, 360] on p "[PERSON_NAME]" at bounding box center [411, 365] width 204 height 10
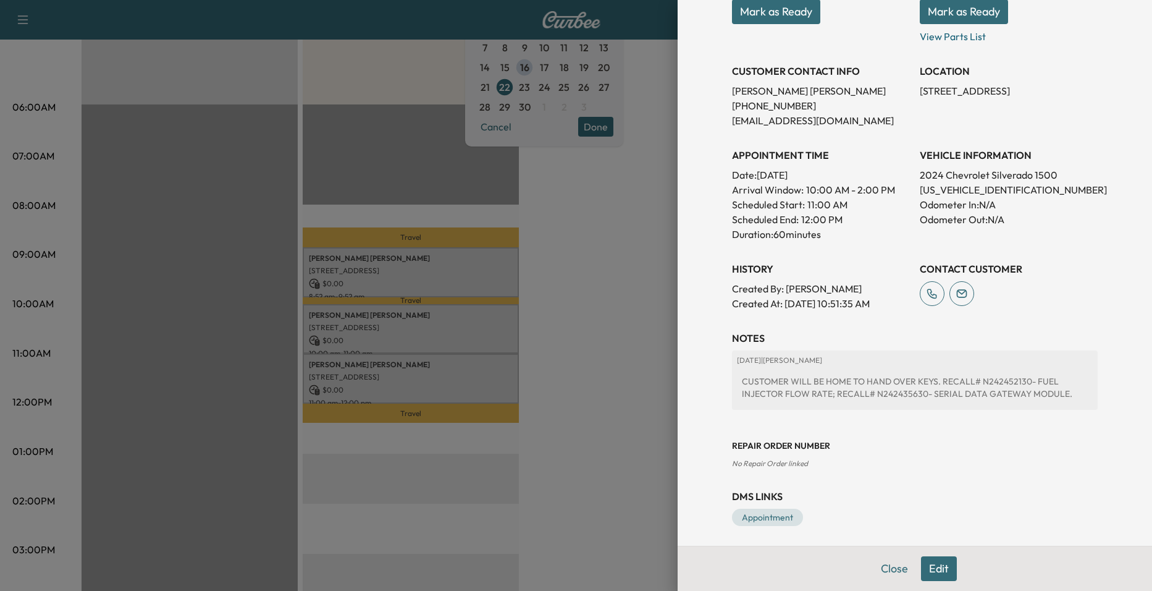
scroll to position [210, 0]
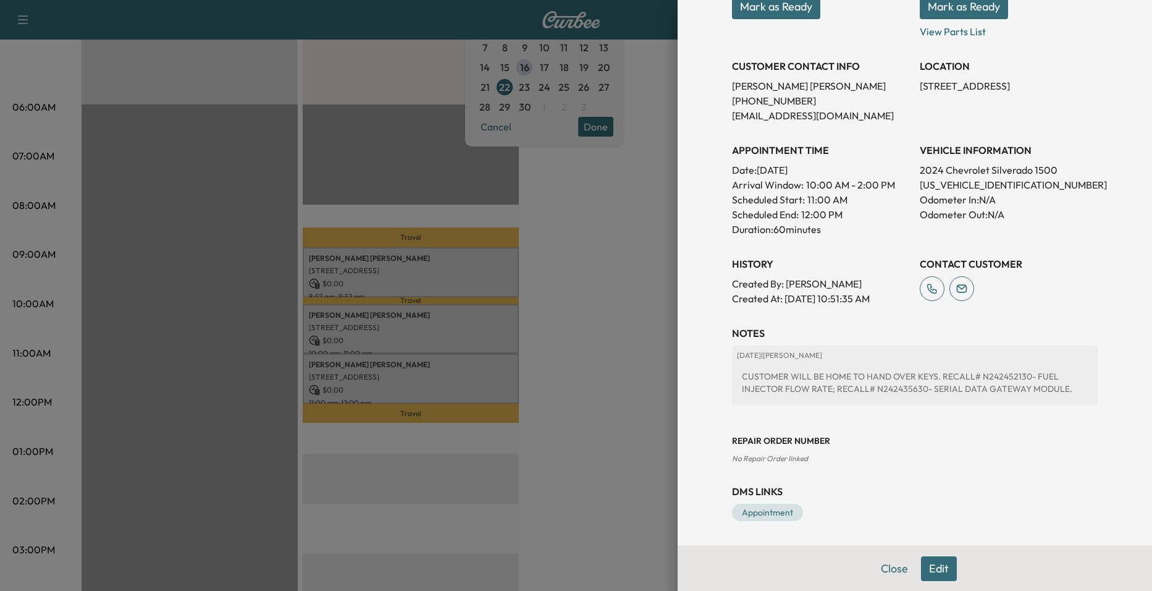
click at [473, 319] on div at bounding box center [576, 295] width 1152 height 591
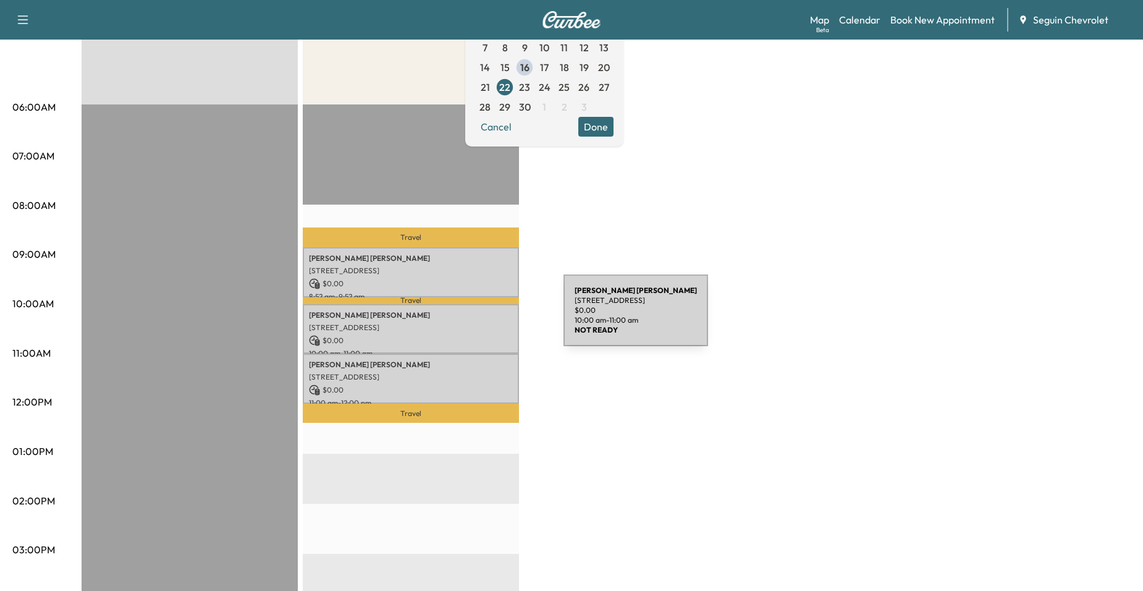
click at [471, 318] on div "[PERSON_NAME] [STREET_ADDRESS] $ 0.00 10:00 am - 11:00 am" at bounding box center [411, 329] width 216 height 50
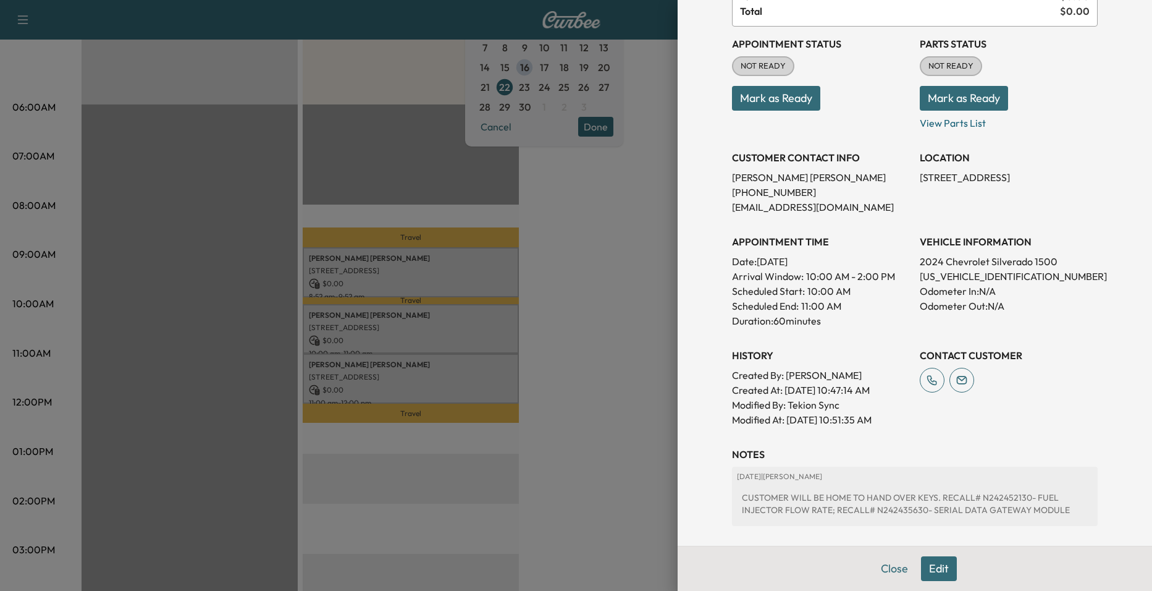
scroll to position [124, 0]
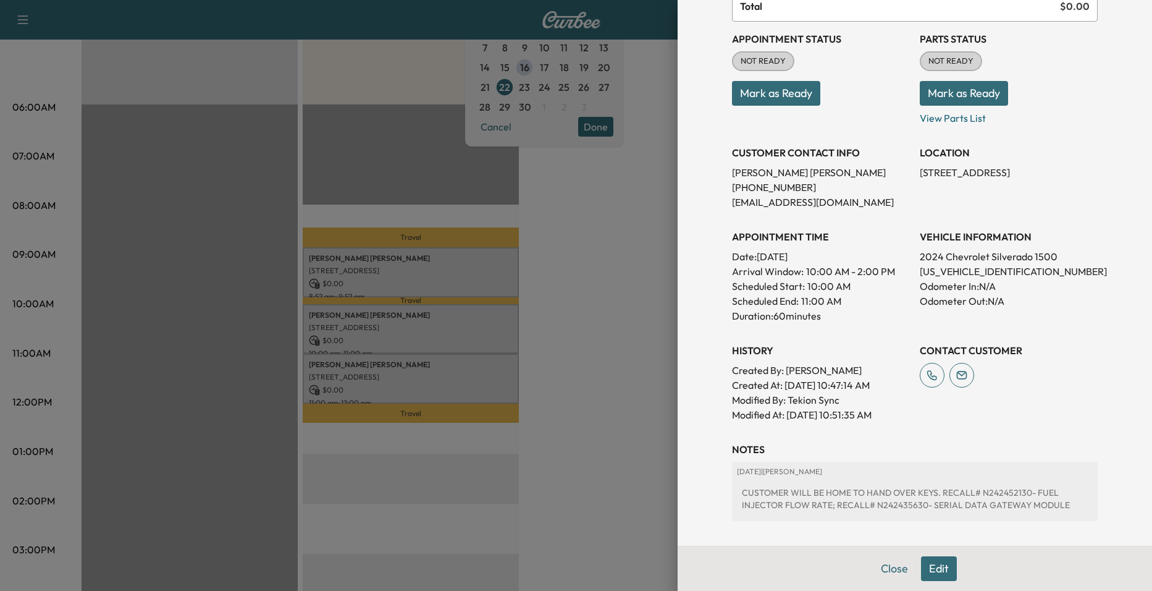
click at [505, 373] on div at bounding box center [576, 295] width 1152 height 591
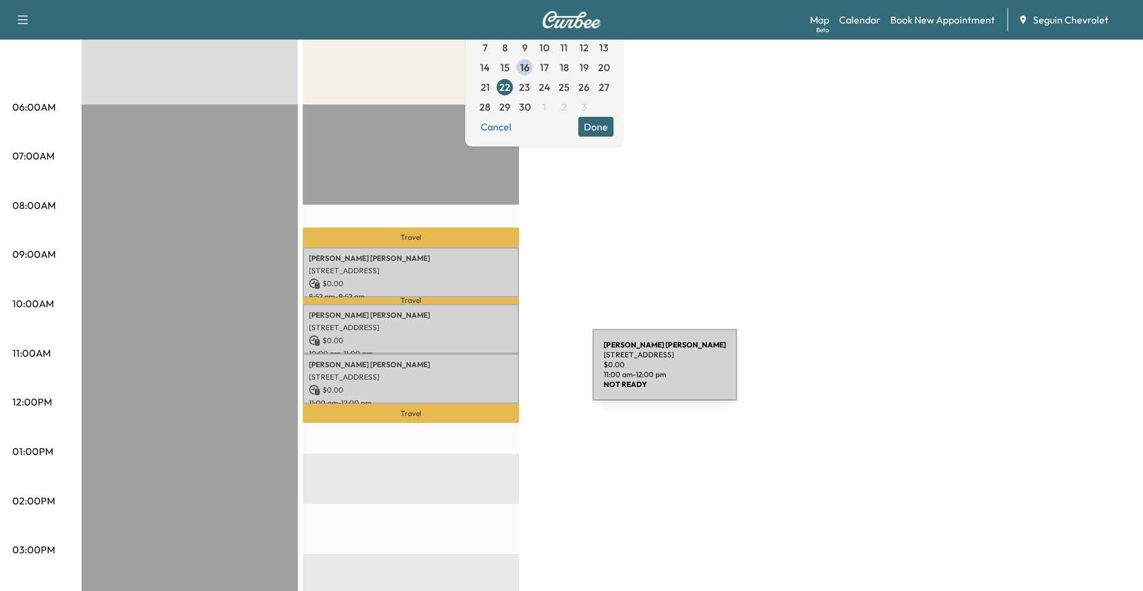
click at [500, 372] on p "[STREET_ADDRESS]" at bounding box center [411, 377] width 204 height 10
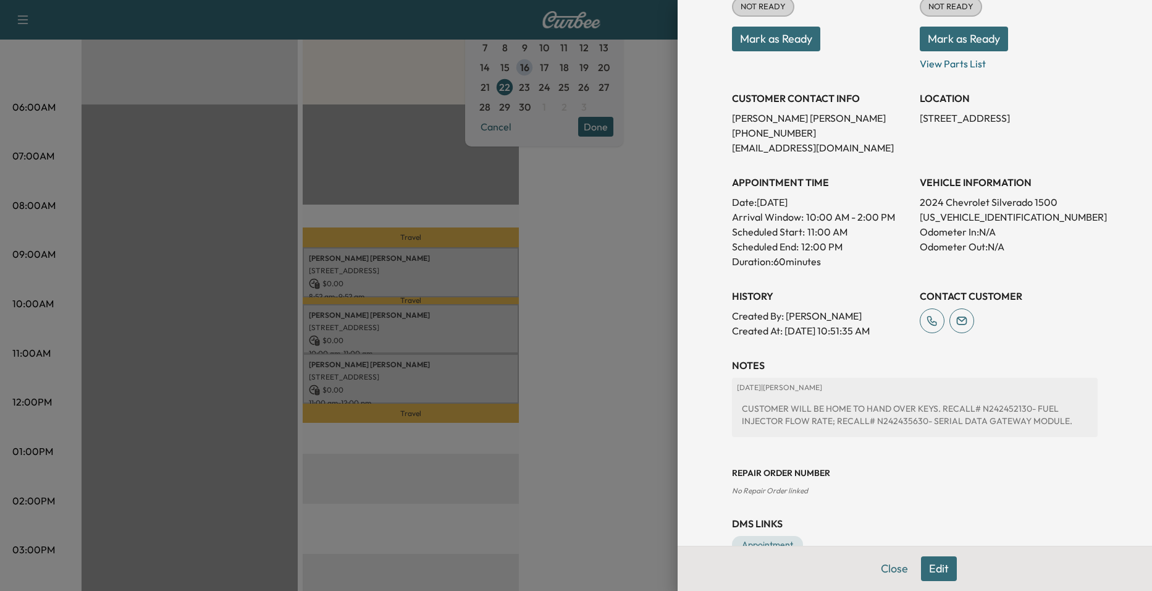
scroll to position [185, 0]
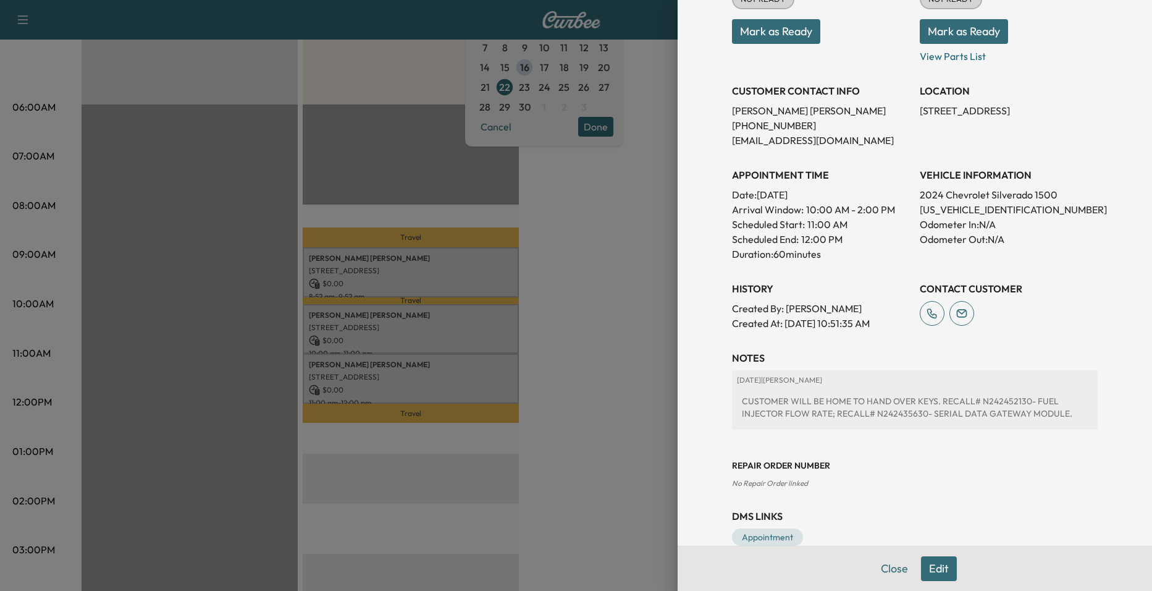
click at [525, 335] on div at bounding box center [576, 295] width 1152 height 591
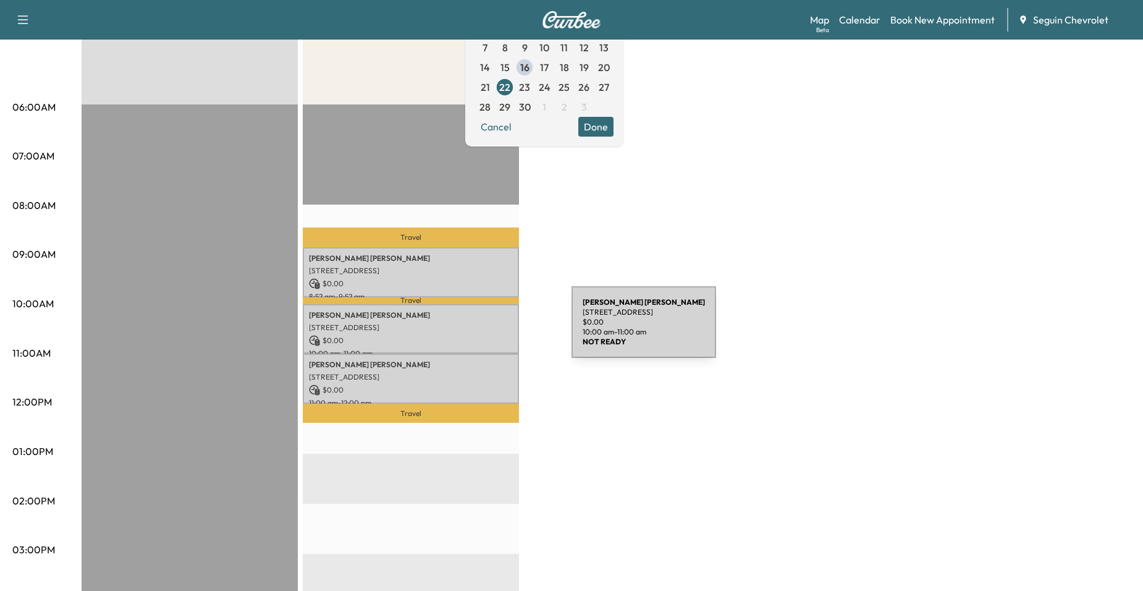
click at [479, 329] on p "[STREET_ADDRESS]" at bounding box center [411, 328] width 204 height 10
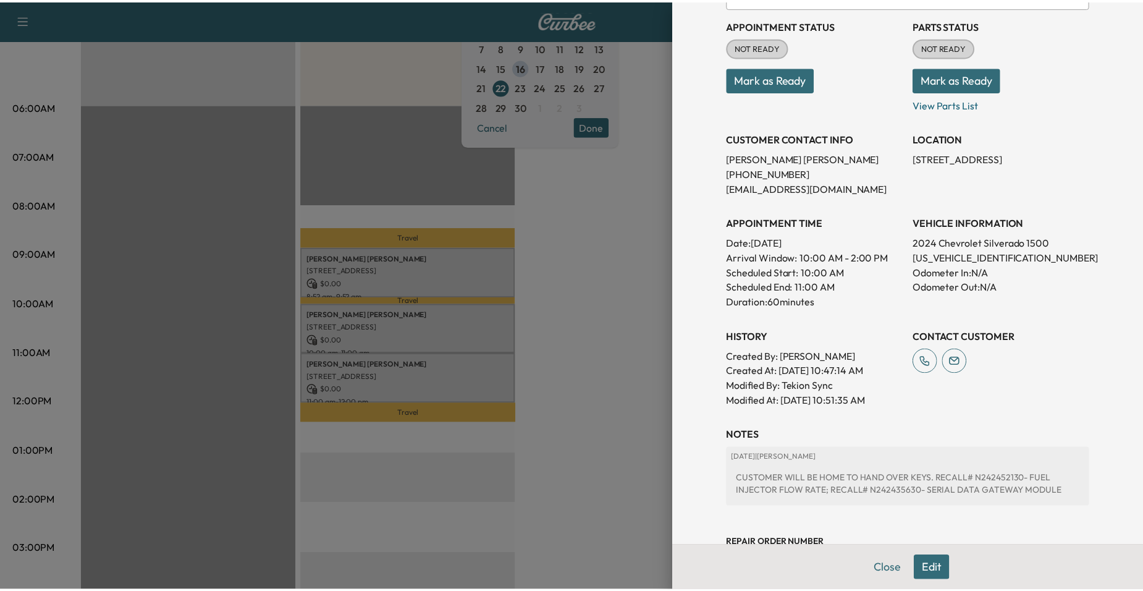
scroll to position [240, 0]
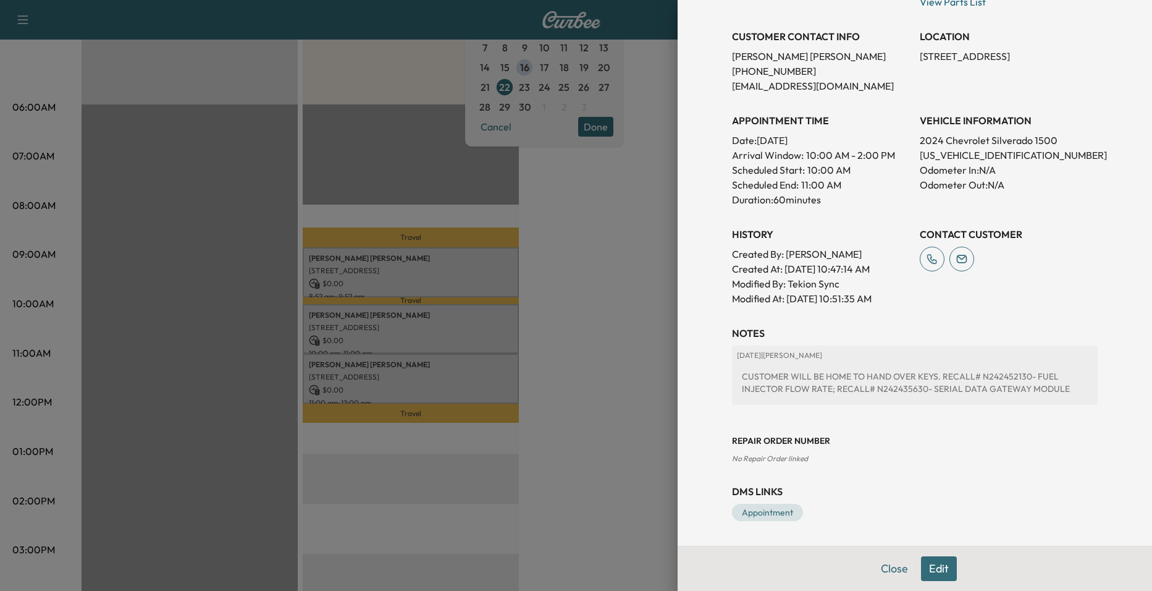
click at [602, 265] on div at bounding box center [576, 295] width 1152 height 591
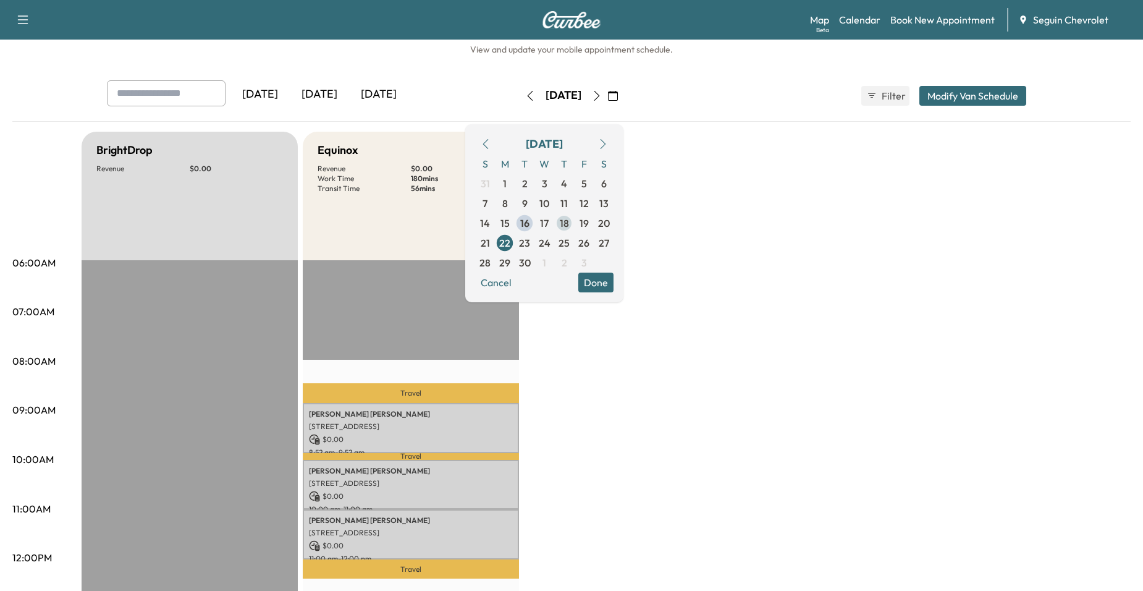
scroll to position [0, 0]
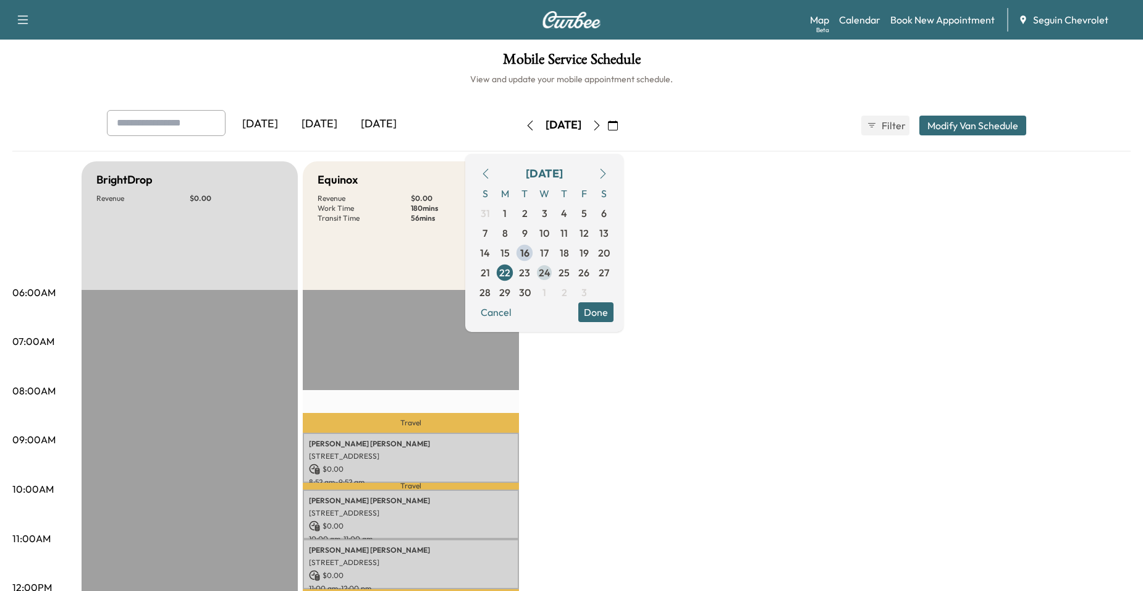
click at [554, 271] on span "24" at bounding box center [544, 273] width 20 height 20
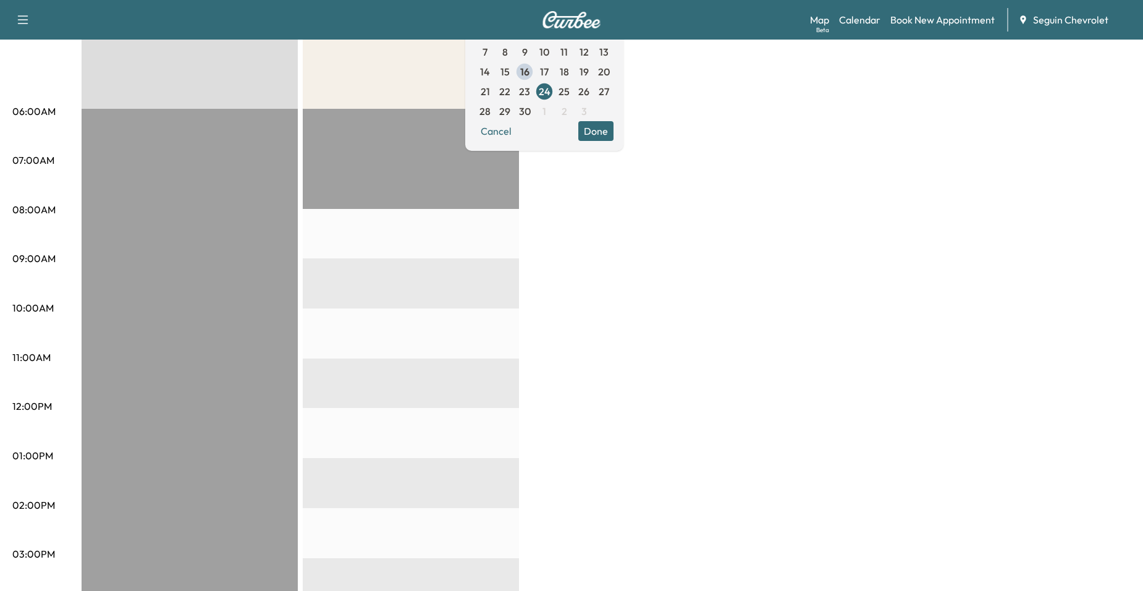
scroll to position [185, 0]
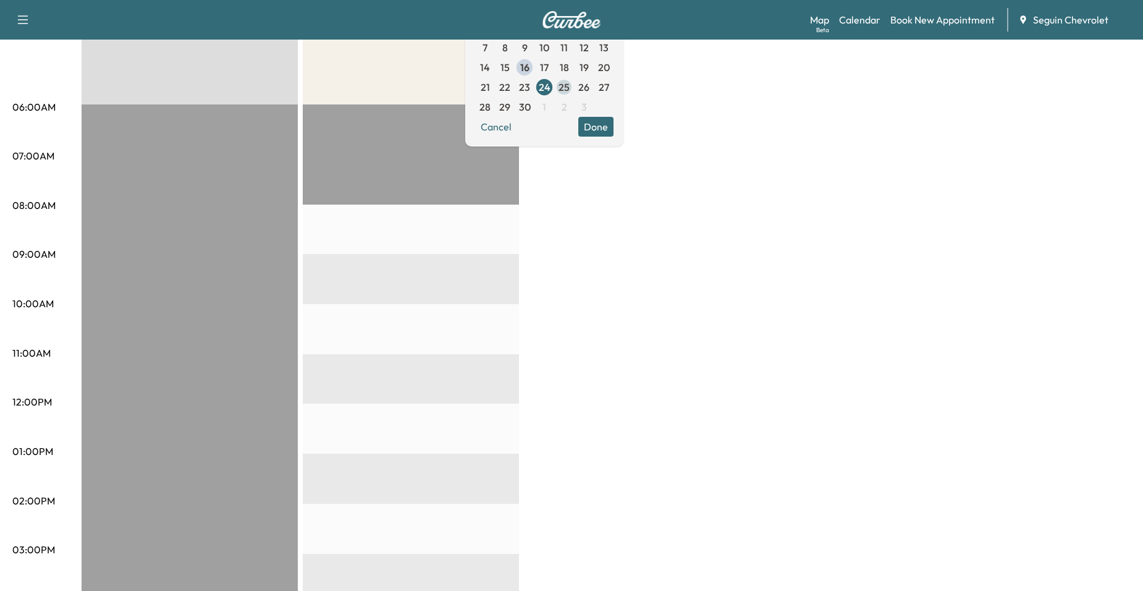
click at [570, 94] on span "25" at bounding box center [564, 87] width 11 height 15
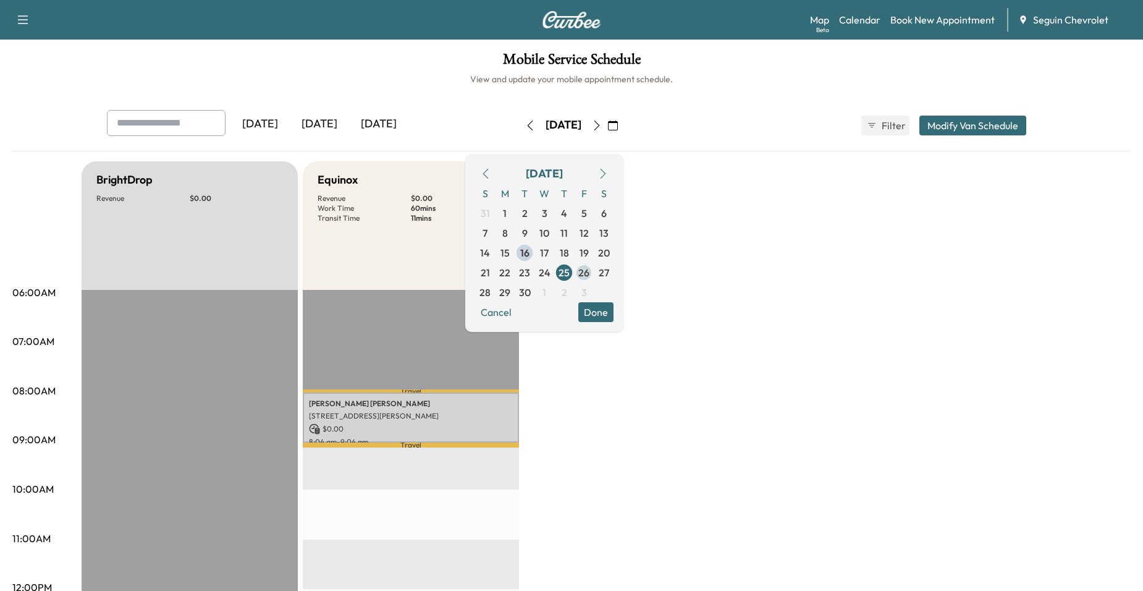
click at [594, 268] on span "26" at bounding box center [584, 273] width 20 height 20
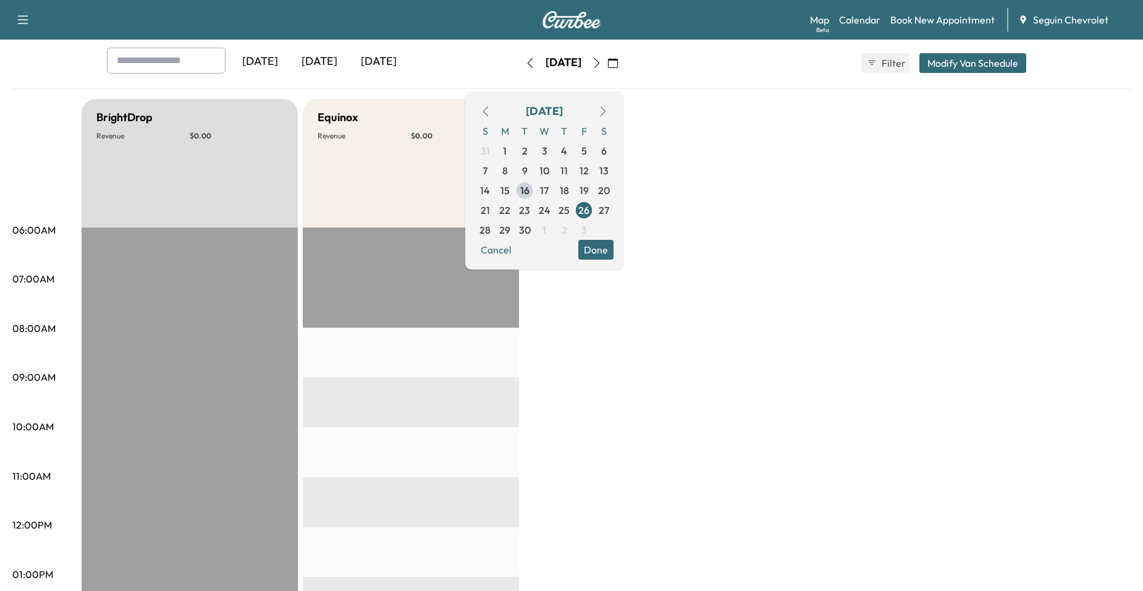
scroll to position [62, 0]
click at [510, 236] on span "29" at bounding box center [504, 230] width 11 height 15
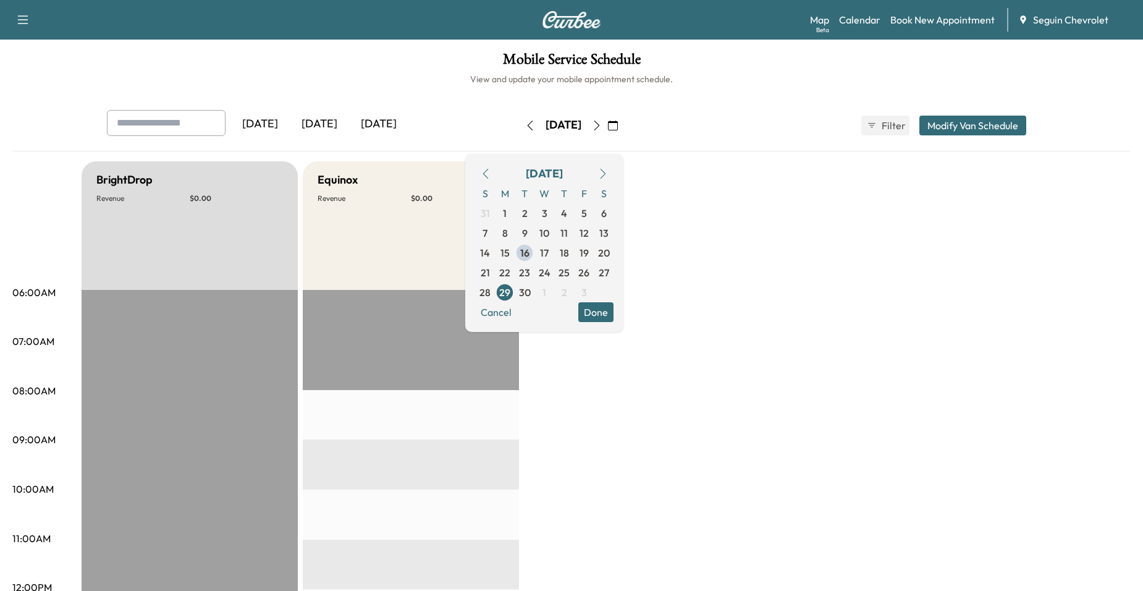
click at [575, 316] on div "Cancel Done" at bounding box center [544, 312] width 138 height 20
click at [614, 317] on button "Done" at bounding box center [595, 312] width 35 height 20
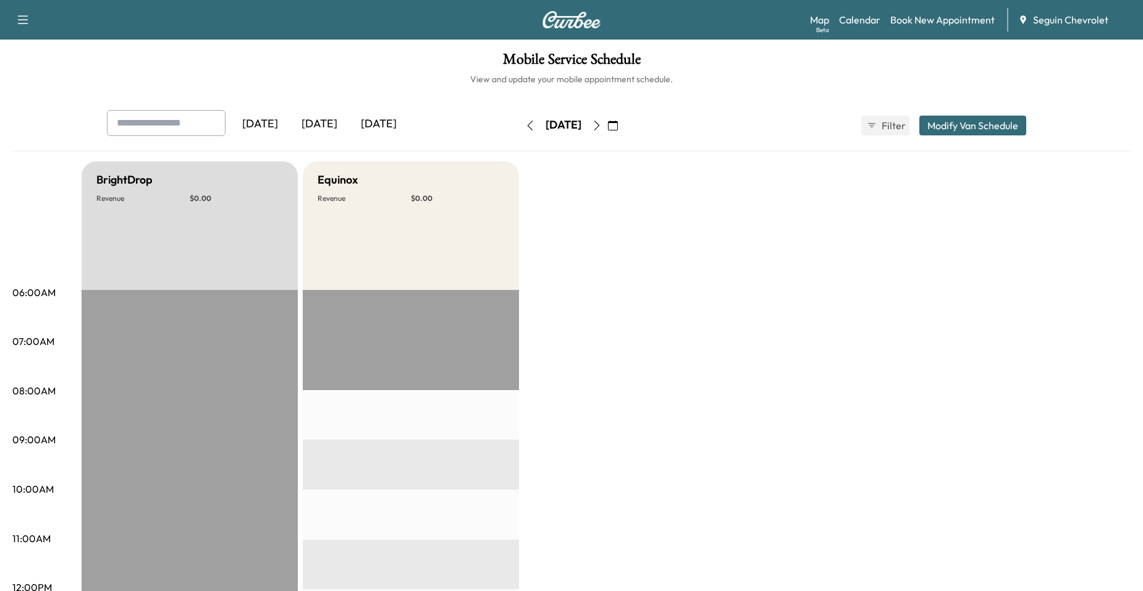
click at [618, 130] on icon "button" at bounding box center [613, 125] width 10 height 10
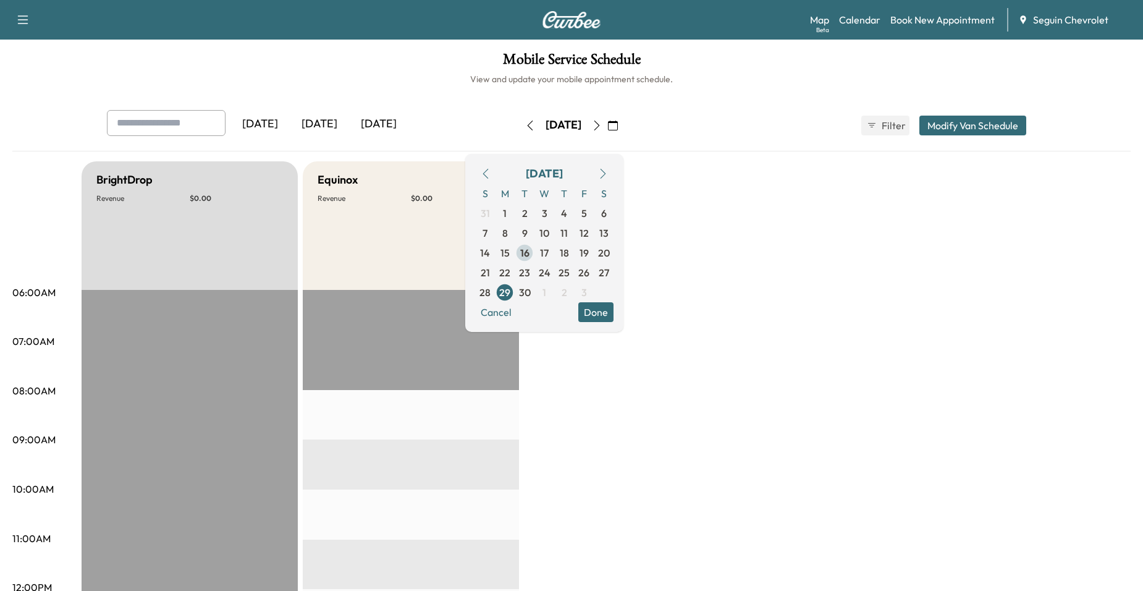
click at [534, 248] on span "16" at bounding box center [525, 253] width 20 height 20
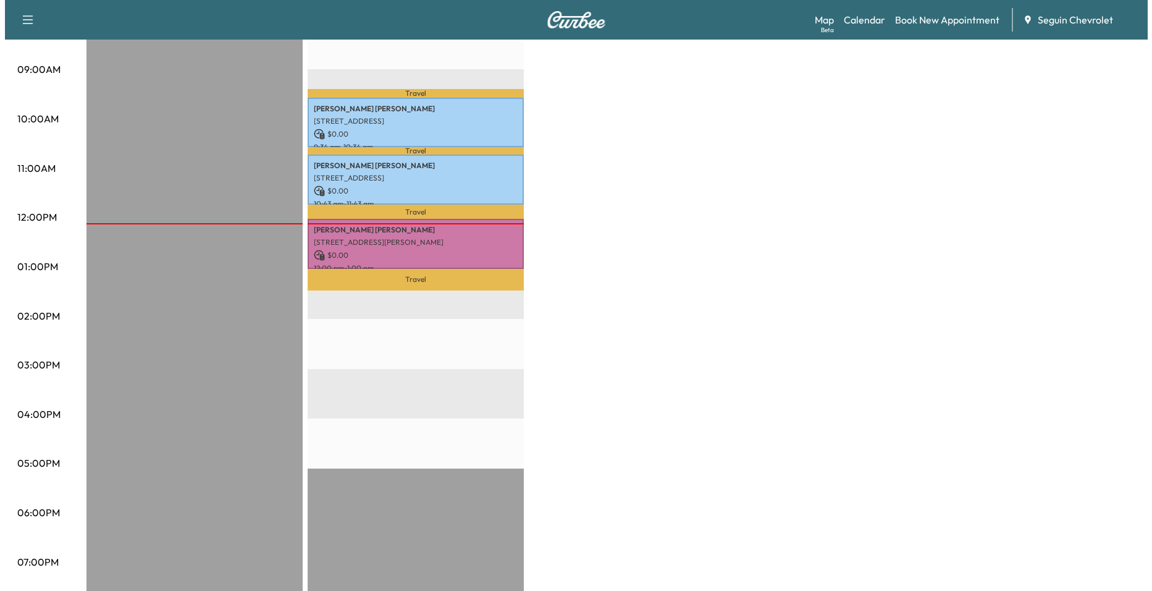
scroll to position [371, 0]
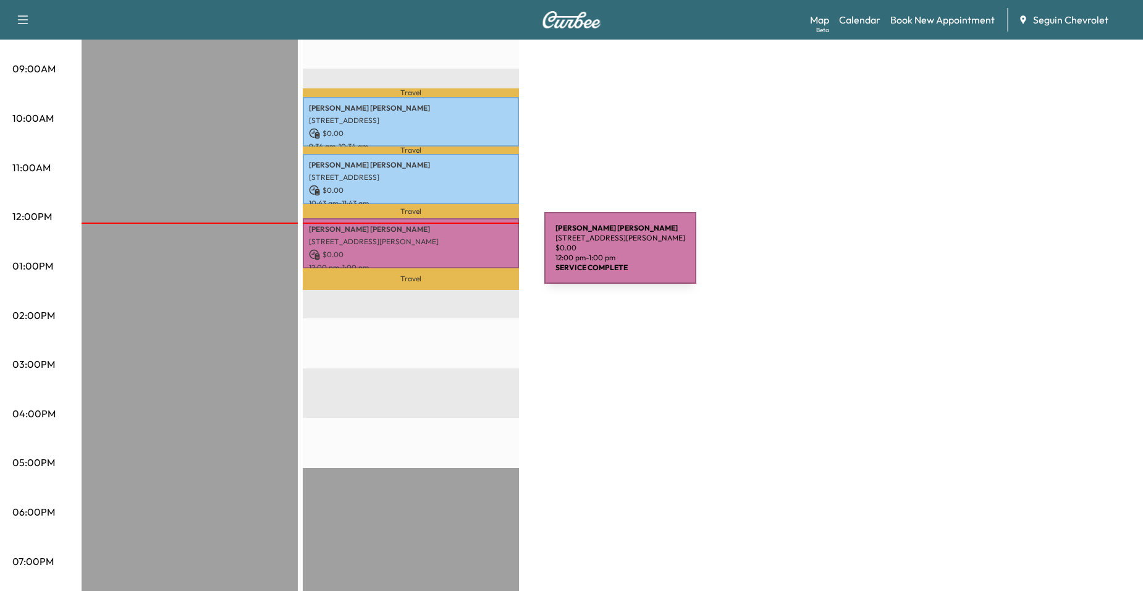
click at [452, 255] on p "$ 0.00" at bounding box center [411, 254] width 204 height 11
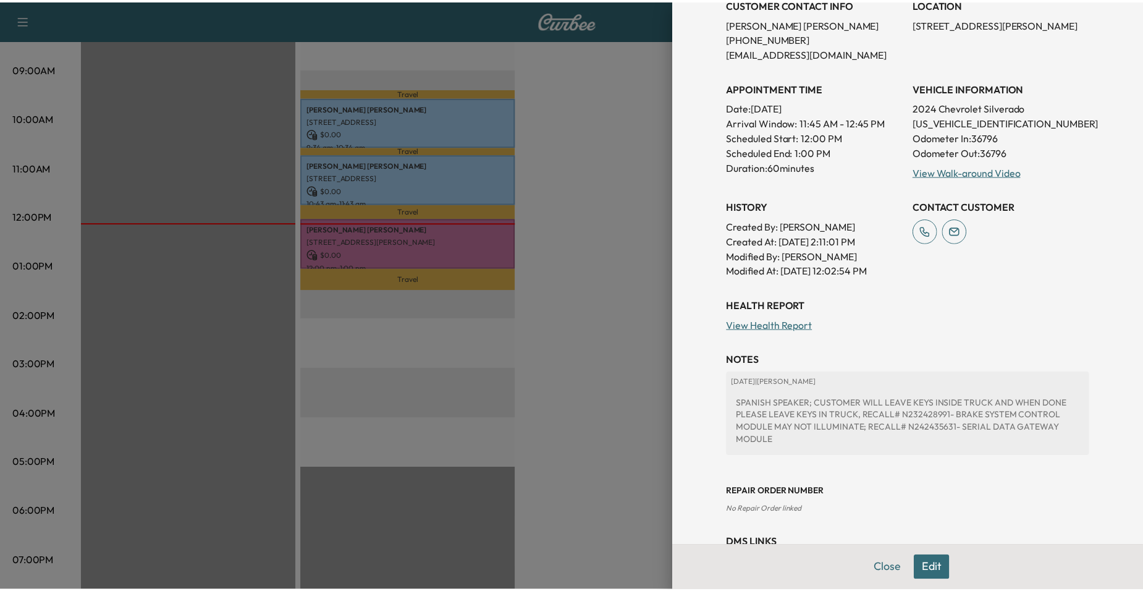
scroll to position [247, 0]
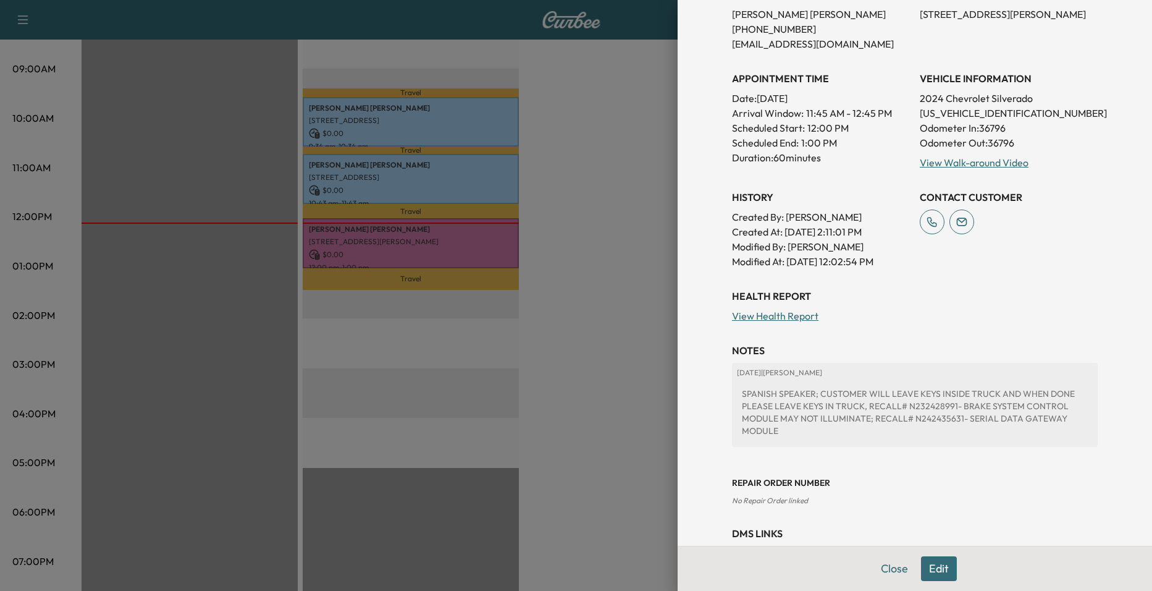
click at [588, 271] on div at bounding box center [576, 295] width 1152 height 591
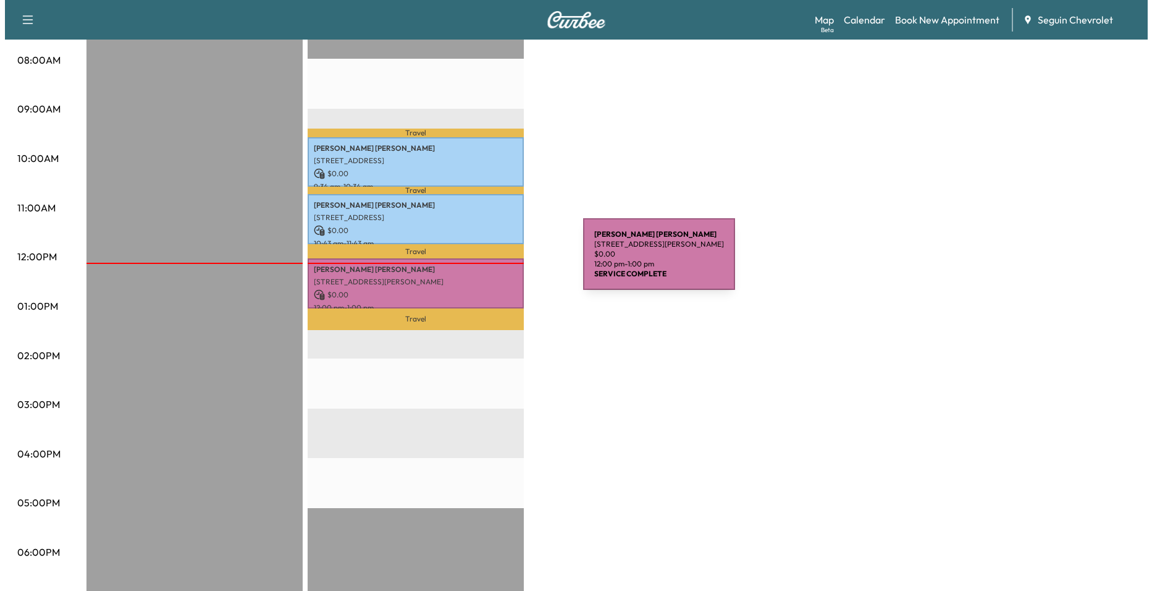
scroll to position [309, 0]
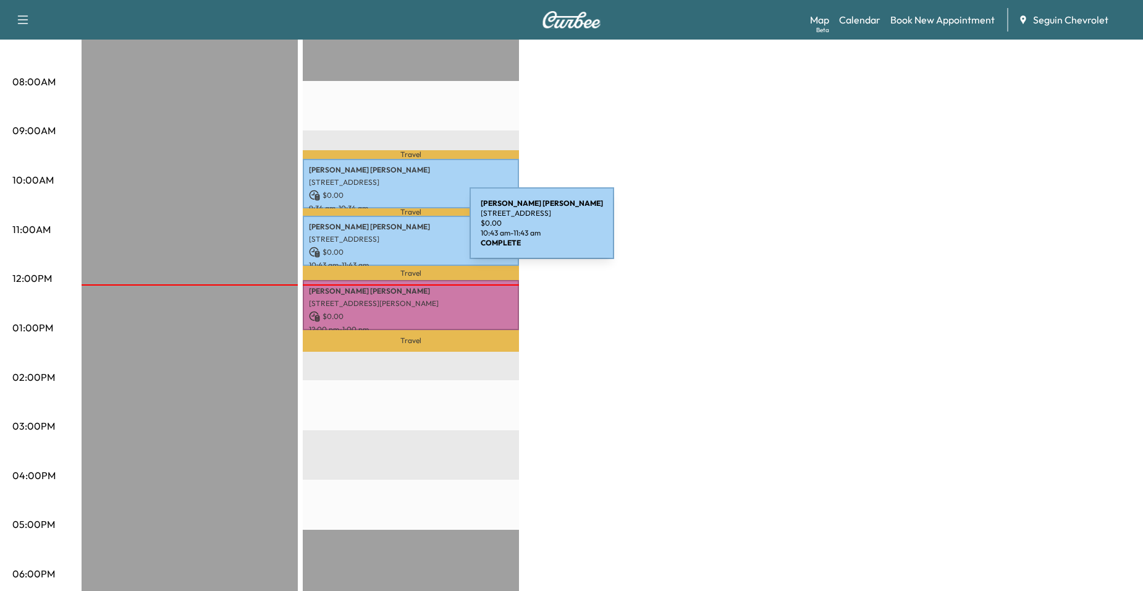
click at [377, 230] on div "[PERSON_NAME] [STREET_ADDRESS] $ 0.00 10:43 am - 11:43 am" at bounding box center [411, 241] width 216 height 50
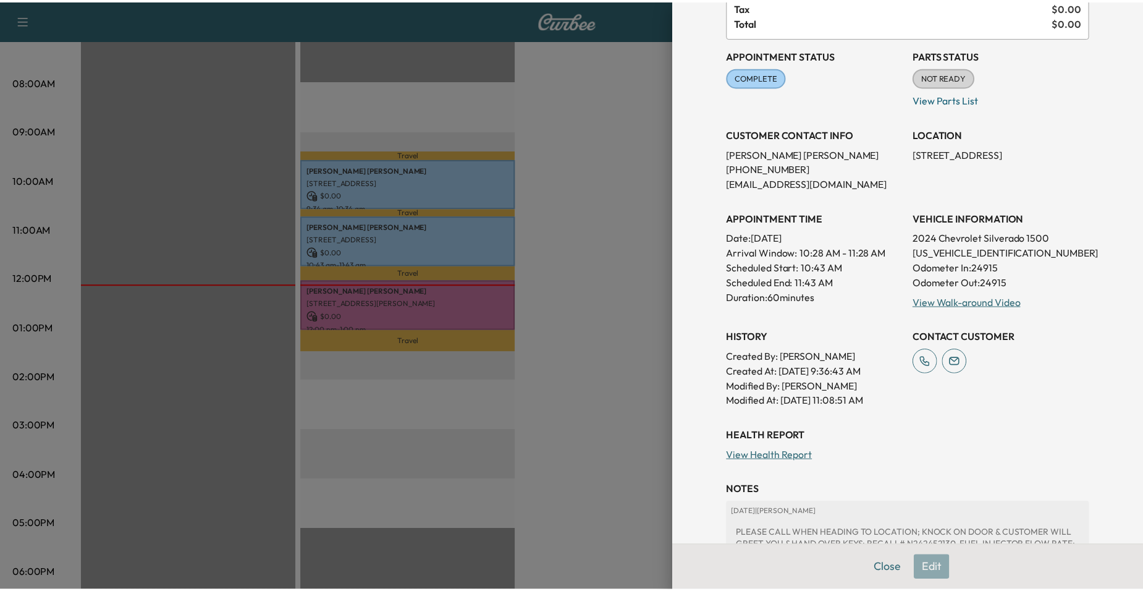
scroll to position [277, 0]
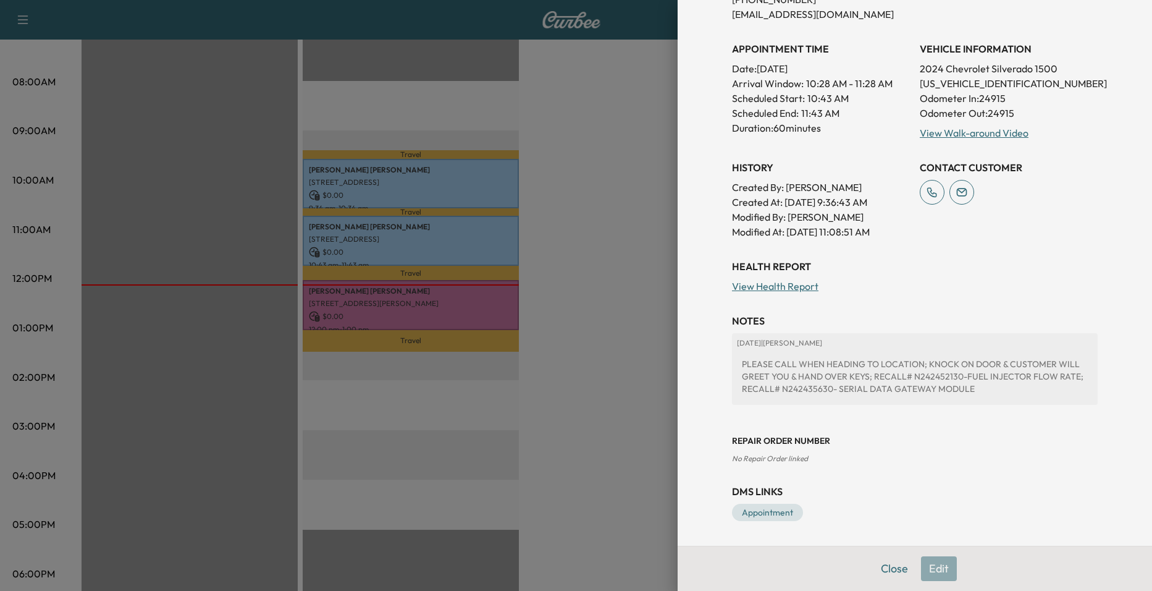
click at [596, 251] on div at bounding box center [576, 295] width 1152 height 591
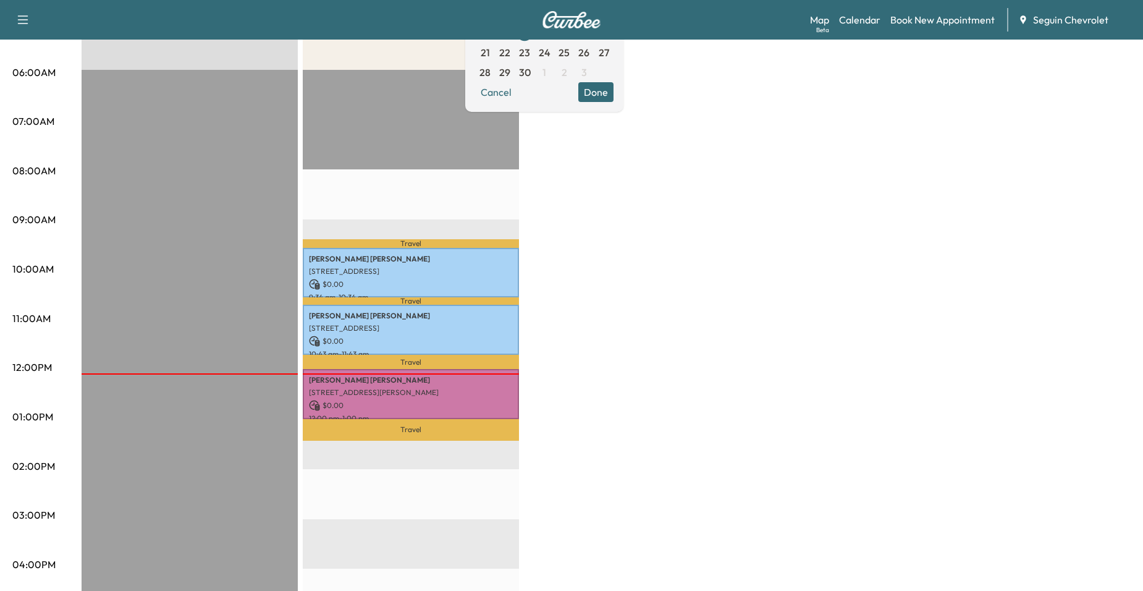
scroll to position [62, 0]
